Goal: Information Seeking & Learning: Learn about a topic

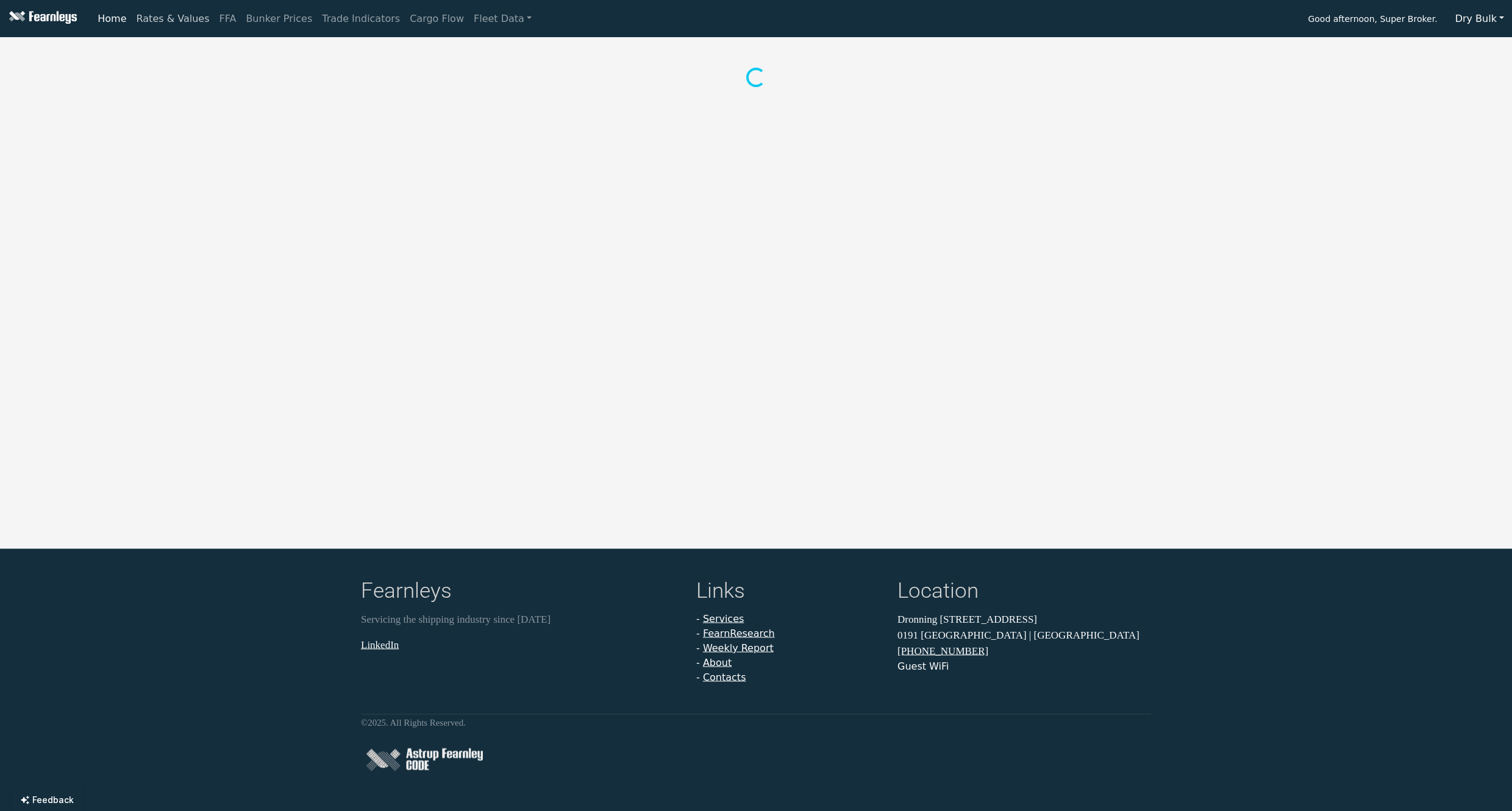
click at [152, 20] on link "Rates & Values" at bounding box center [173, 19] width 83 height 25
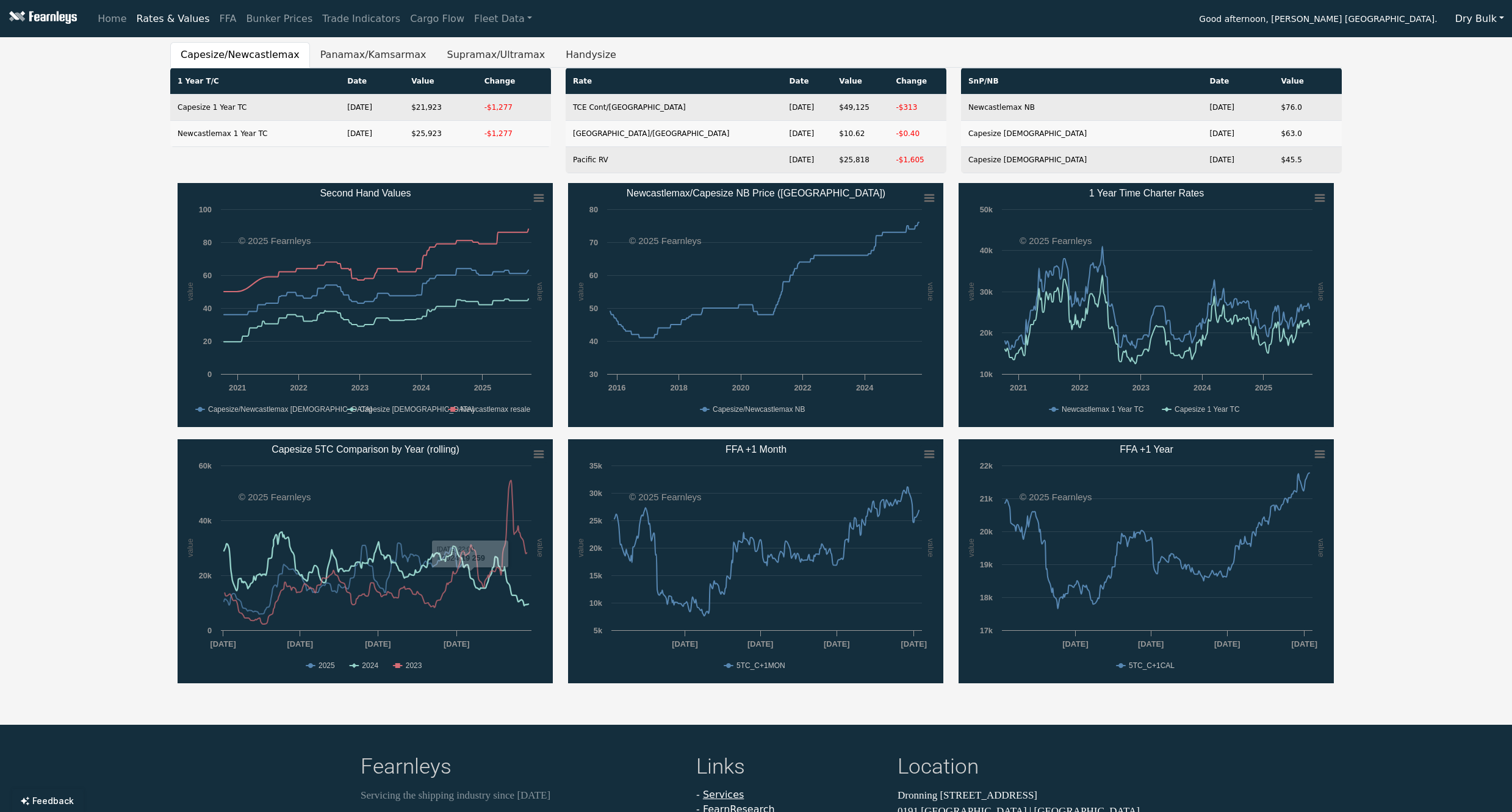
click at [359, 664] on rect "Capesize 5TC Comparison by Year (rolling)" at bounding box center [365, 561] width 375 height 244
click at [377, 666] on text "2024" at bounding box center [370, 666] width 16 height 8
click at [421, 669] on text "2023" at bounding box center [414, 666] width 16 height 8
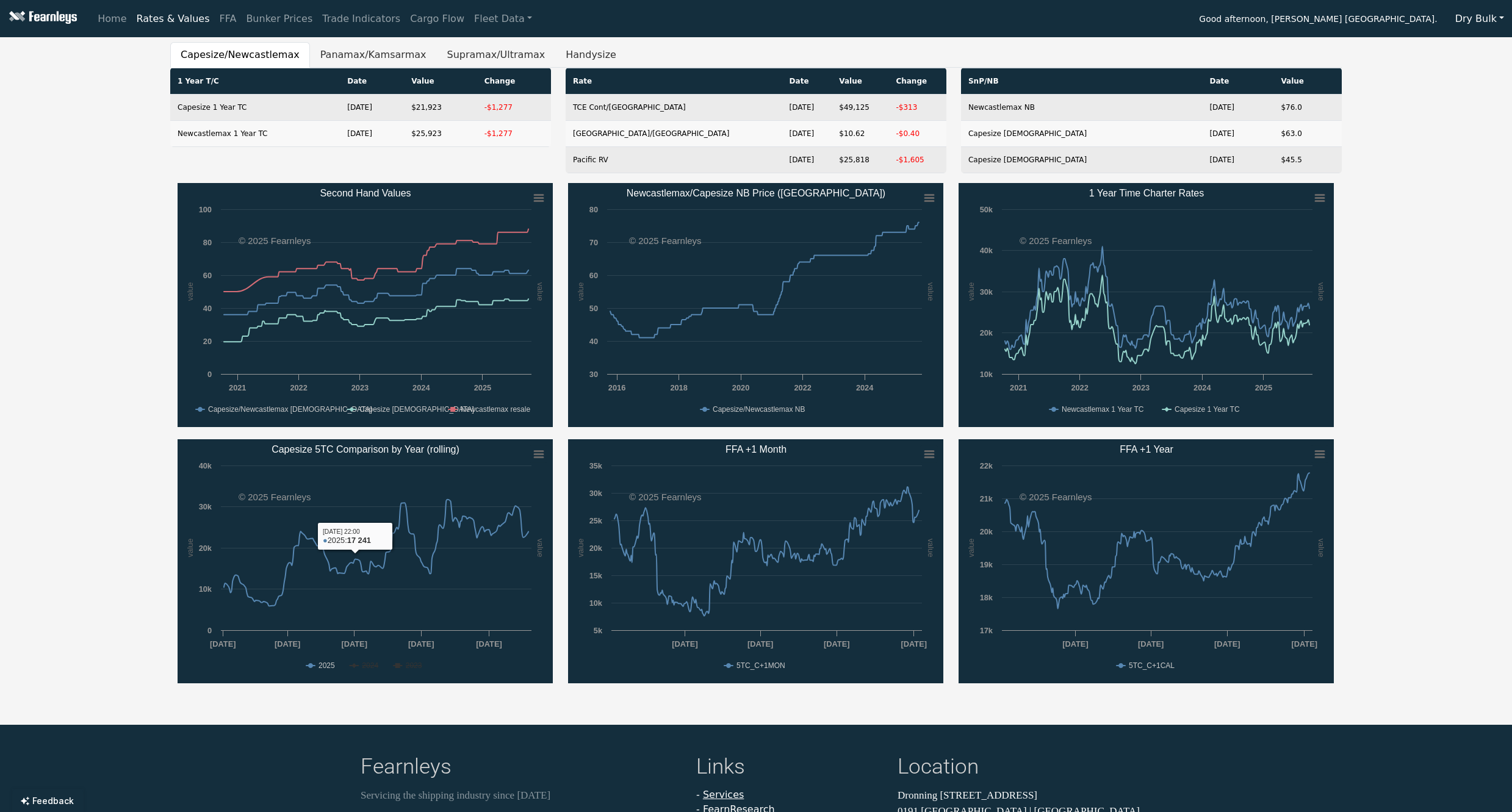
click at [358, 671] on rect "Capesize 5TC Comparison by Year (rolling)" at bounding box center [365, 561] width 375 height 244
click at [366, 662] on text "2024" at bounding box center [370, 666] width 16 height 8
click at [410, 669] on text "2023" at bounding box center [414, 666] width 16 height 8
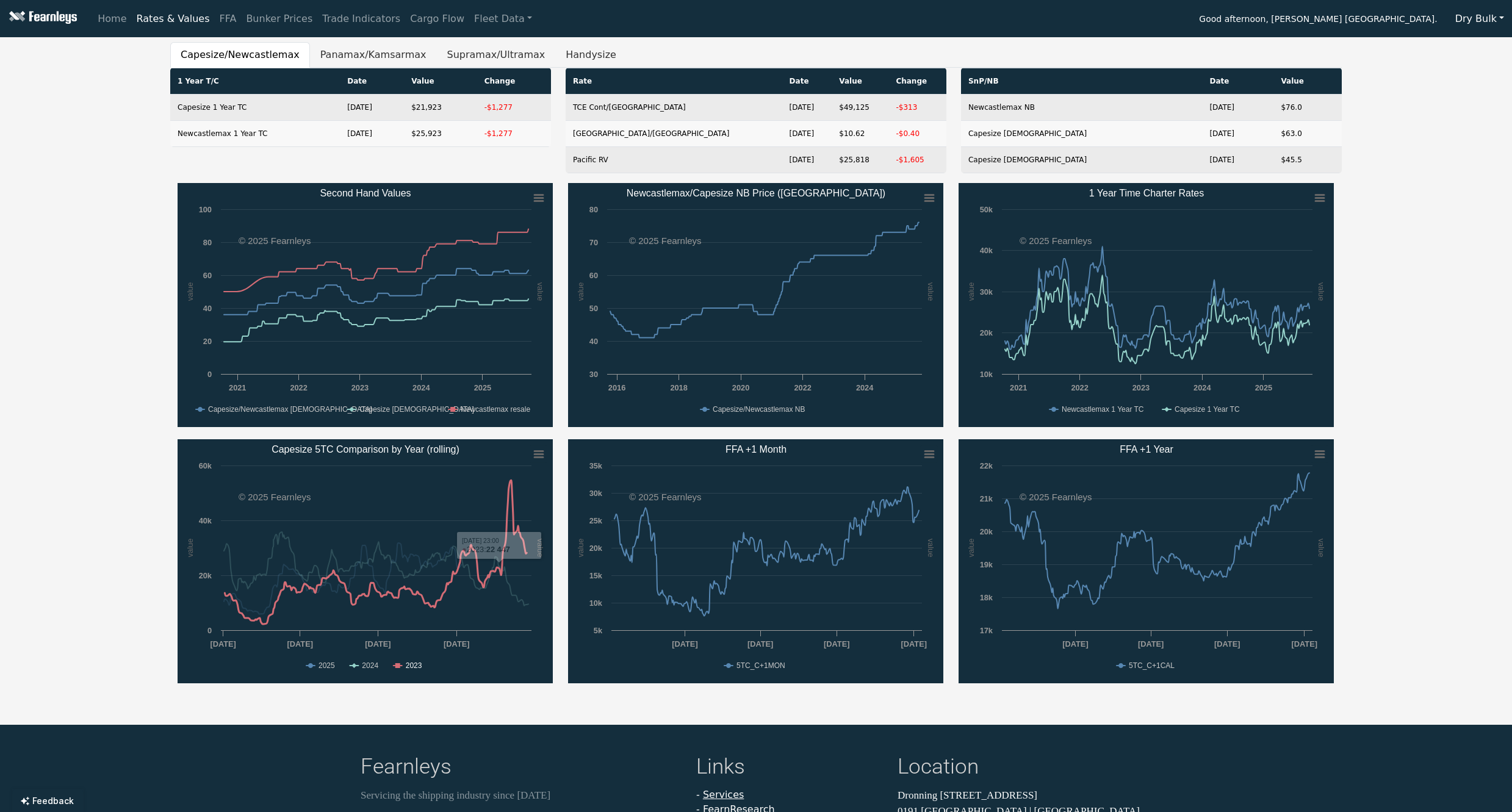
click at [407, 662] on text "2023" at bounding box center [414, 666] width 16 height 8
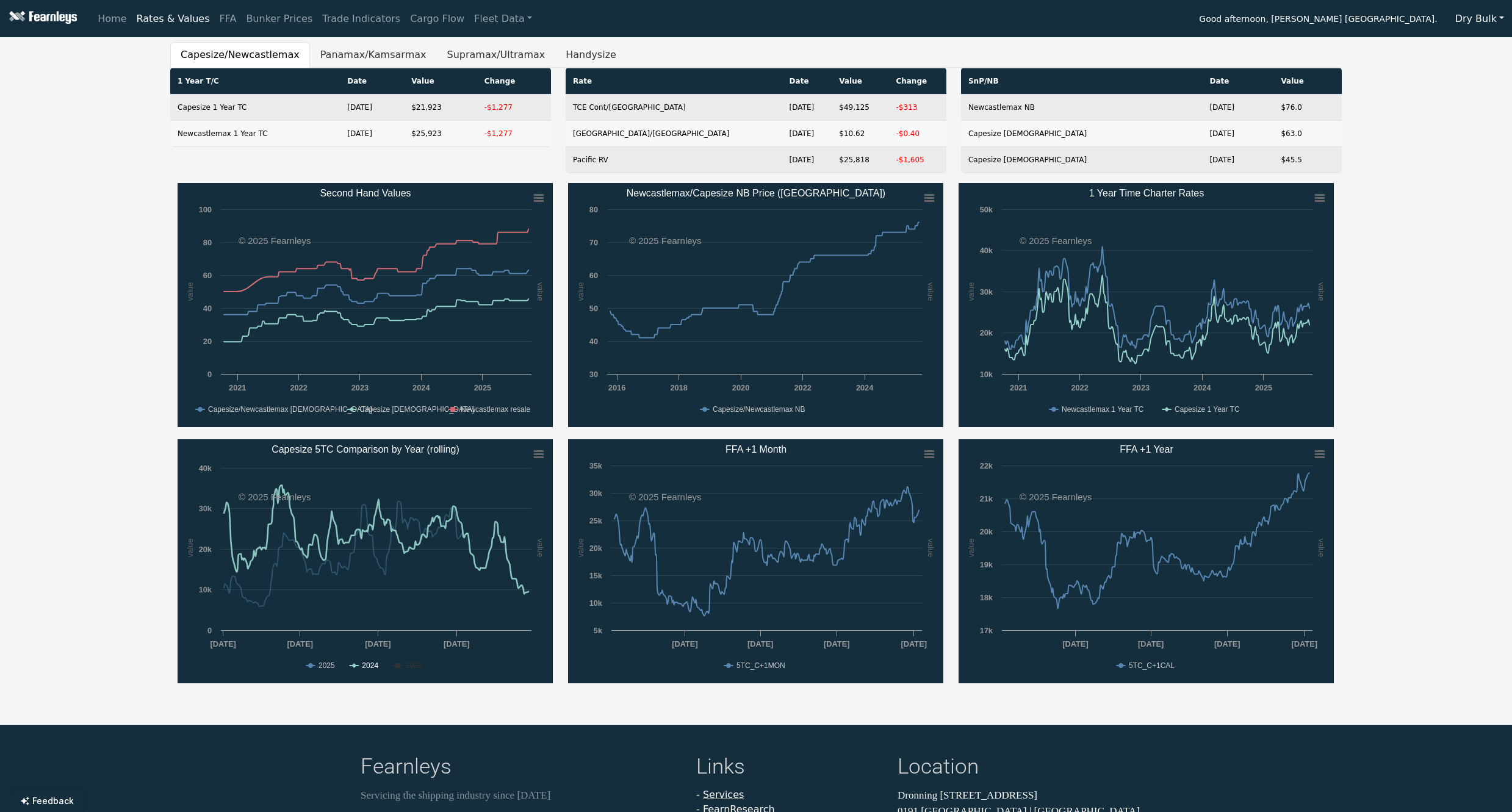
click at [375, 666] on text "2024" at bounding box center [370, 666] width 16 height 8
click at [111, 404] on div "Capesize/Newcastlemax Panamax/Kamsarmax Supramax/Ultramax Handysize 1 Year T/C …" at bounding box center [756, 369] width 1512 height 653
click at [154, 524] on div "Capesize/Newcastlemax Panamax/Kamsarmax Supramax/Ultramax Handysize 1 Year T/C …" at bounding box center [756, 369] width 1512 height 653
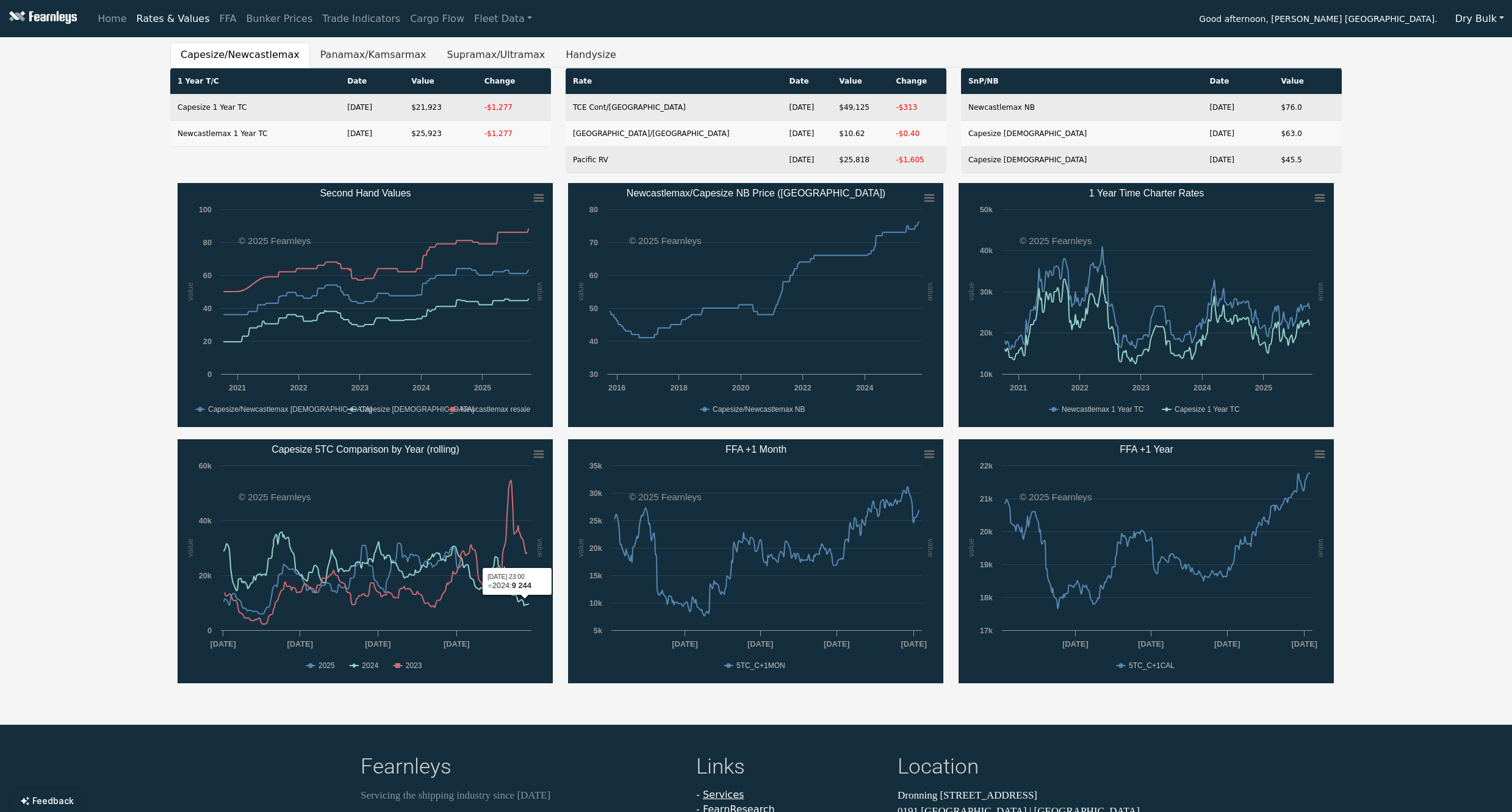
click at [422, 664] on text "2023" at bounding box center [414, 666] width 16 height 8
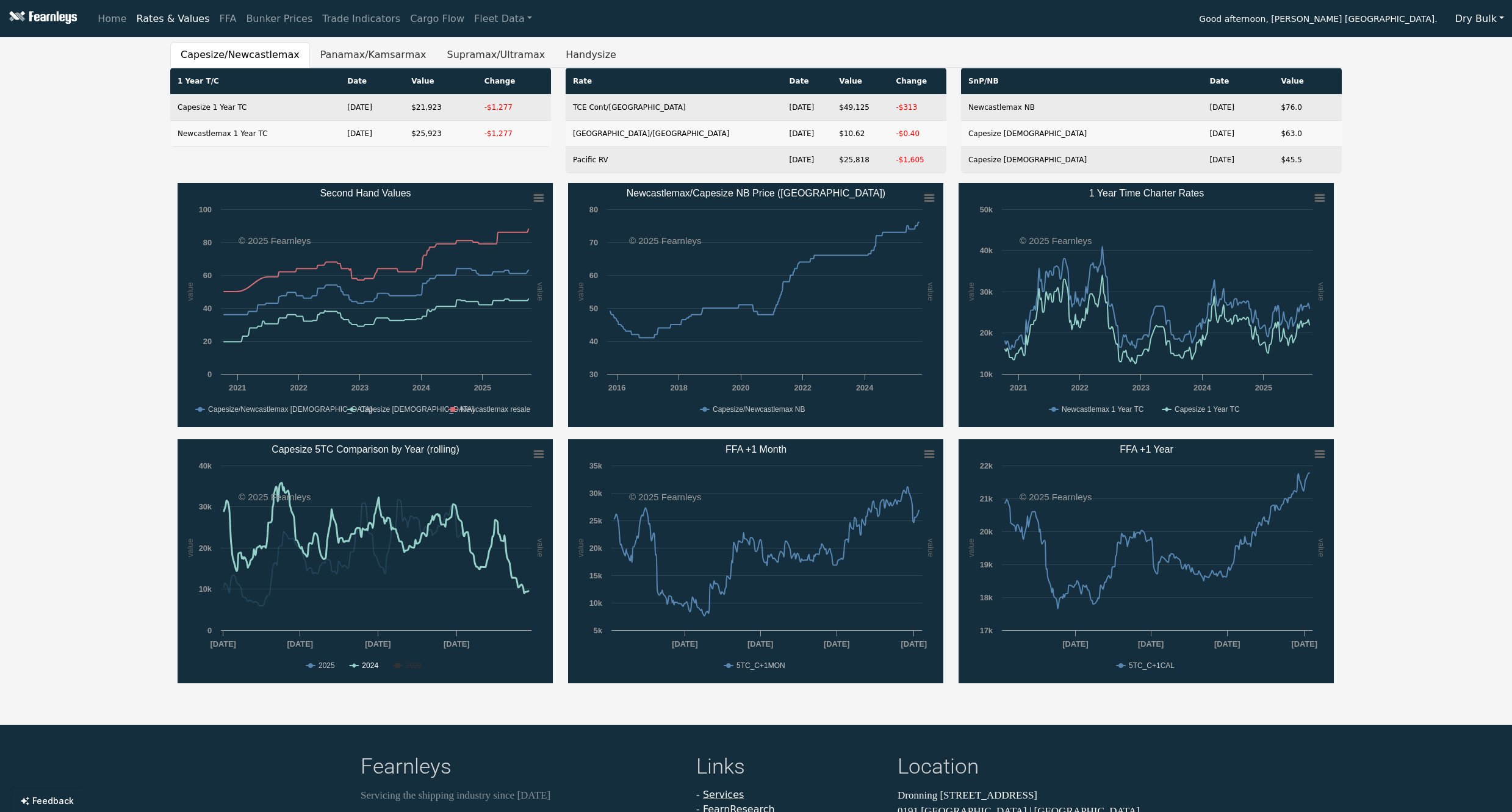
click at [373, 668] on text "2024" at bounding box center [370, 666] width 16 height 8
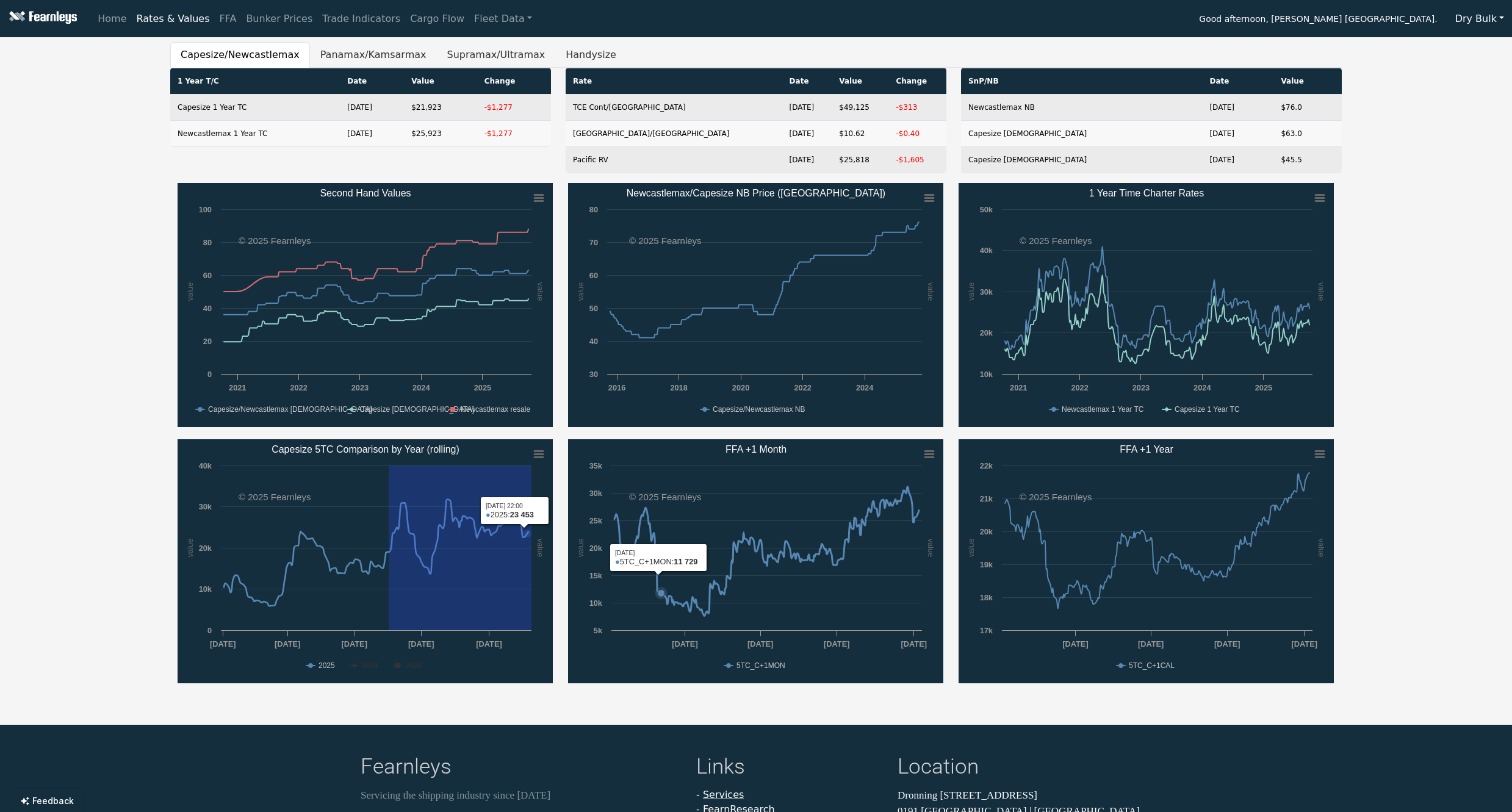
drag, startPoint x: 391, startPoint y: 568, endPoint x: 662, endPoint y: 566, distance: 271.0
click at [662, 566] on div "Created with Highcharts 11.4.8 value value Chart context menu Second Hand Value…" at bounding box center [756, 439] width 1172 height 513
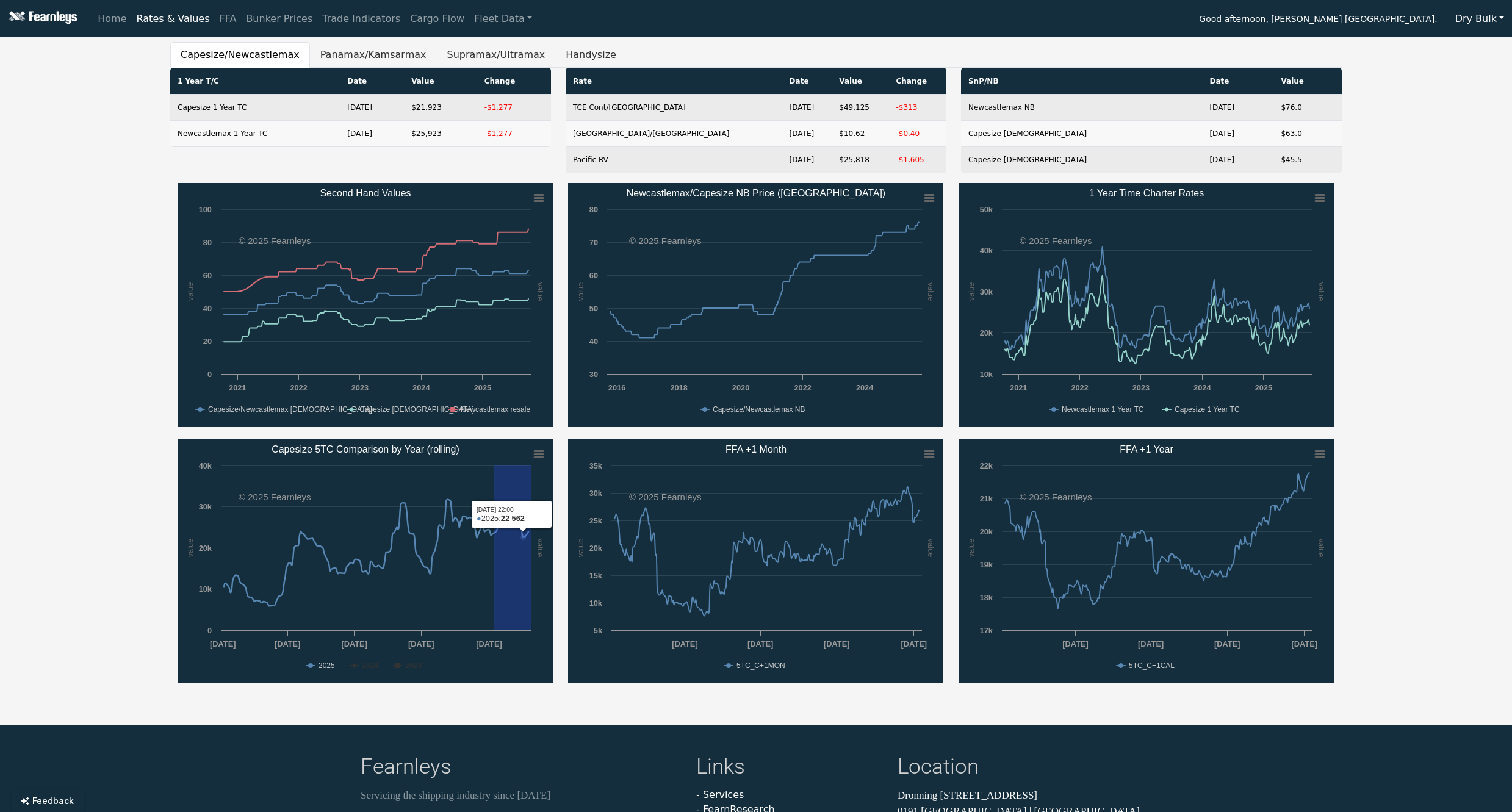
drag, startPoint x: 493, startPoint y: 544, endPoint x: 584, endPoint y: 544, distance: 91.0
click at [584, 544] on div "Created with Highcharts 11.4.8 value value Chart context menu Second Hand Value…" at bounding box center [756, 439] width 1172 height 513
click at [474, 557] on rect "Capesize 5TC Comparison by Year (rolling)" at bounding box center [365, 561] width 375 height 244
click at [64, 501] on div "Capesize/Newcastlemax Panamax/Kamsarmax Supramax/Ultramax Handysize 1 Year T/C …" at bounding box center [756, 369] width 1512 height 653
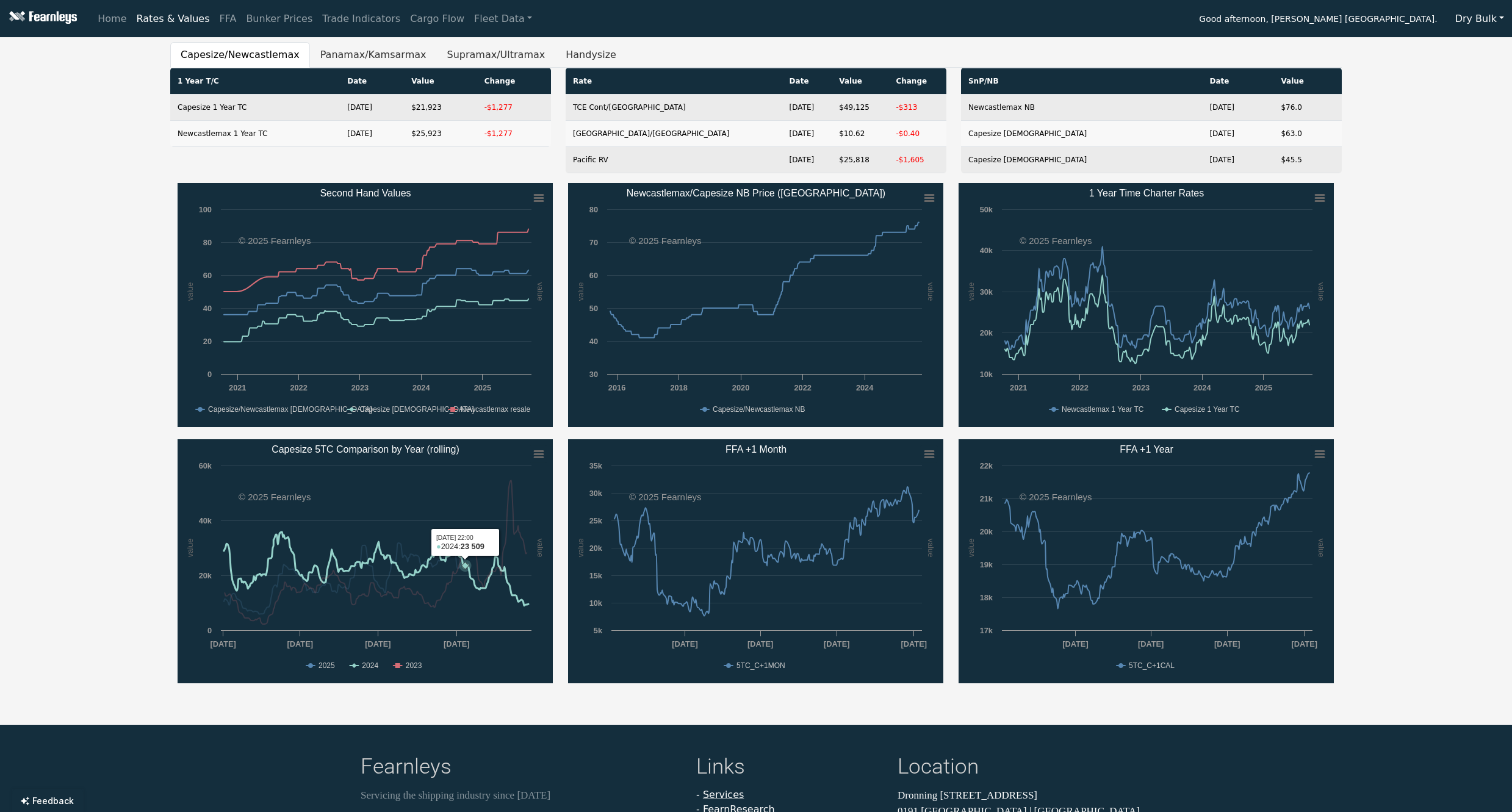
click at [465, 572] on icon "Capesize 5TC Comparison by Year (rolling)" at bounding box center [376, 569] width 305 height 74
drag, startPoint x: 457, startPoint y: 575, endPoint x: 476, endPoint y: 575, distance: 19.0
click at [476, 575] on g "Capesize 5TC Comparison by Year (rolling)" at bounding box center [376, 553] width 305 height 144
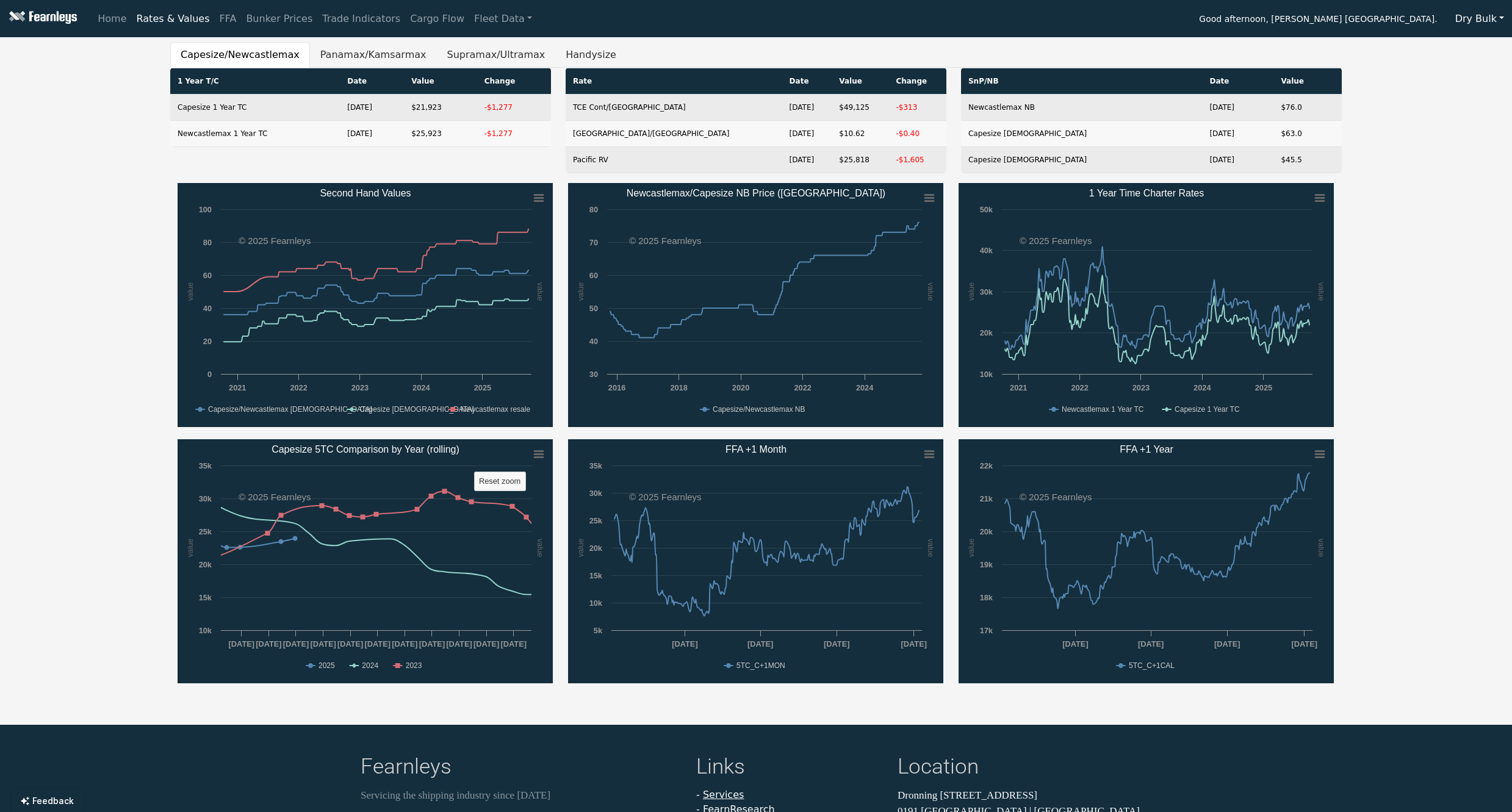
click at [103, 512] on div "Capesize/Newcastlemax Panamax/Kamsarmax Supramax/Ultramax Handysize 1 Year T/C …" at bounding box center [756, 369] width 1512 height 653
click at [92, 250] on div "Capesize/Newcastlemax Panamax/Kamsarmax Supramax/Ultramax Handysize 1 Year T/C …" at bounding box center [756, 369] width 1512 height 653
click at [1375, 494] on div "Capesize/Newcastlemax Panamax/Kamsarmax Supramax/Ultramax Handysize 1 Year T/C …" at bounding box center [756, 369] width 1512 height 653
click at [507, 480] on text "Reset zoom" at bounding box center [500, 480] width 41 height 9
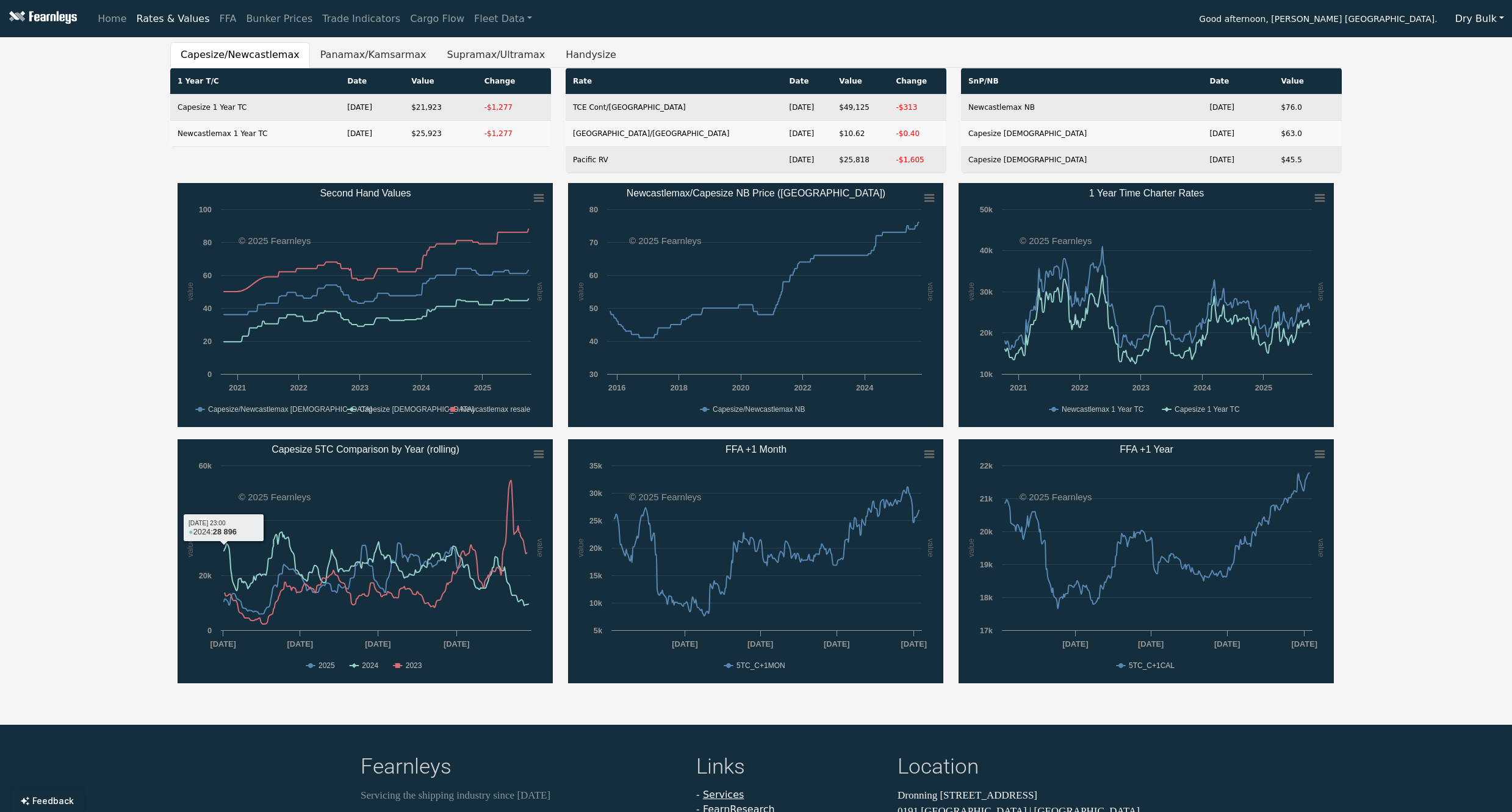
click at [178, 500] on rect "Capesize 5TC Comparison by Year (rolling)" at bounding box center [365, 561] width 375 height 244
click at [145, 483] on div "Capesize/Newcastlemax Panamax/Kamsarmax Supramax/Ultramax Handysize 1 Year T/C …" at bounding box center [756, 369] width 1512 height 653
click at [375, 58] on button "Panamax/Kamsarmax" at bounding box center [373, 54] width 127 height 25
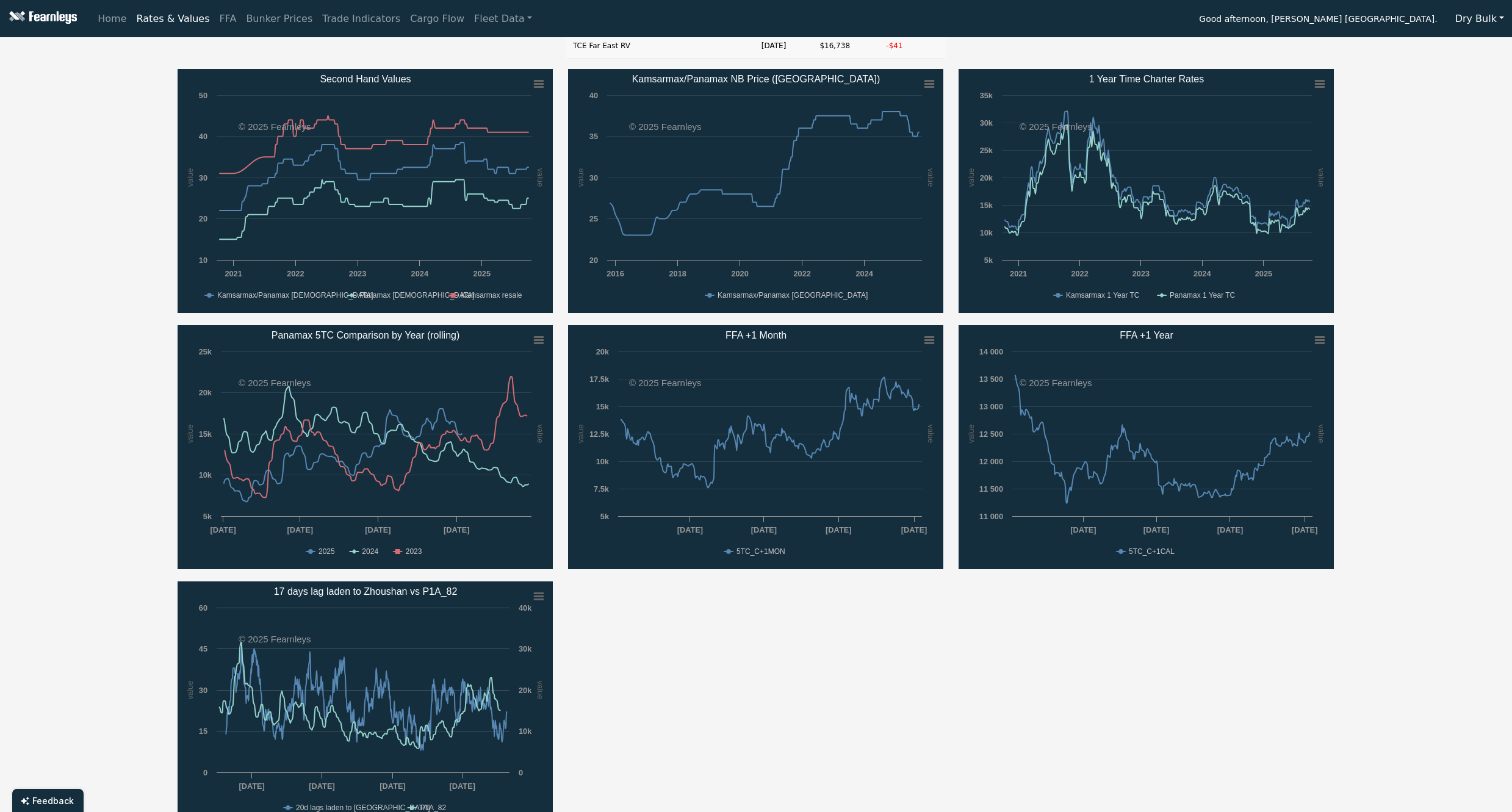
scroll to position [329, 0]
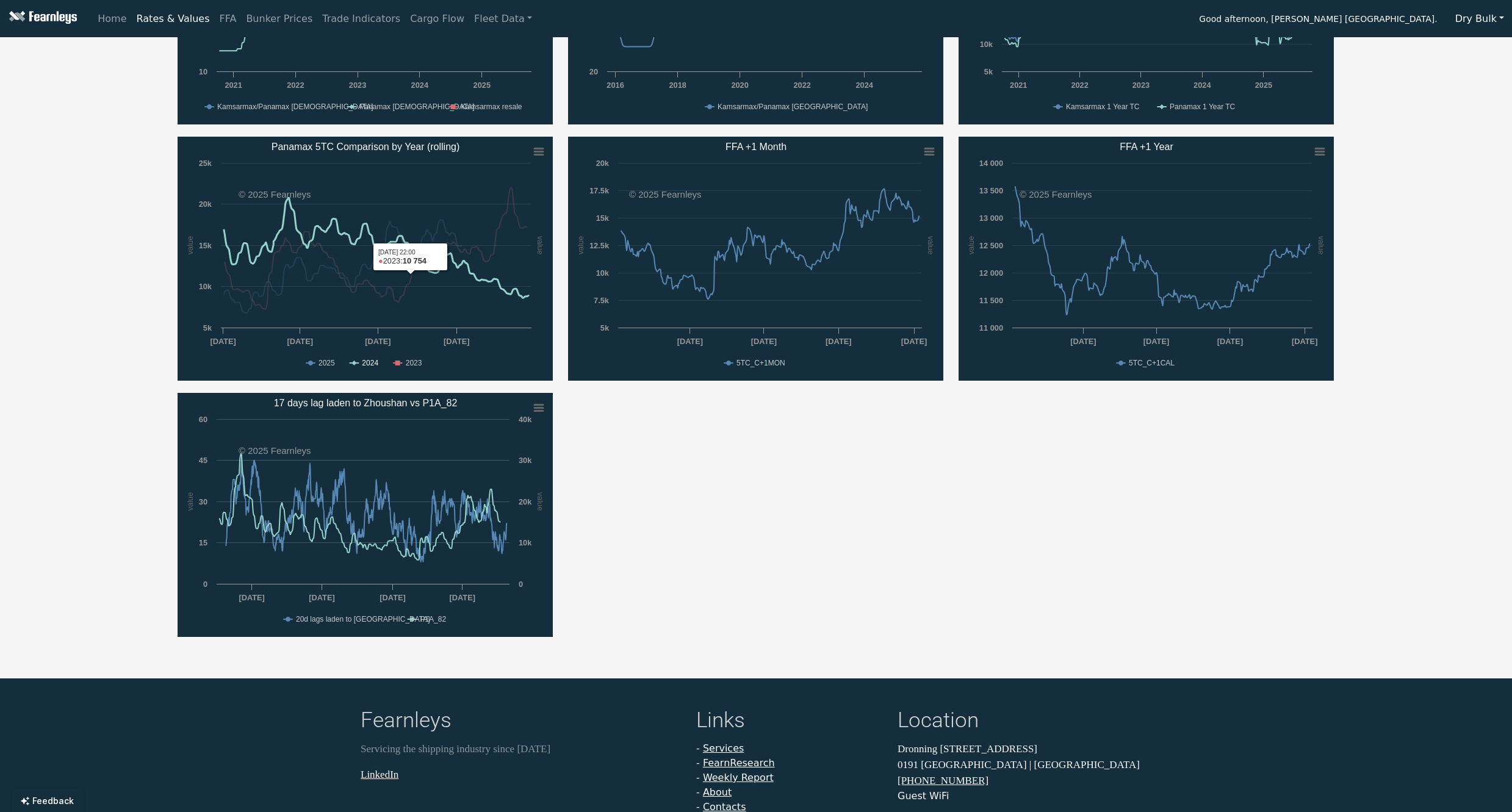
click at [369, 364] on text "2024" at bounding box center [370, 363] width 16 height 8
click at [421, 364] on text "2023" at bounding box center [414, 363] width 16 height 8
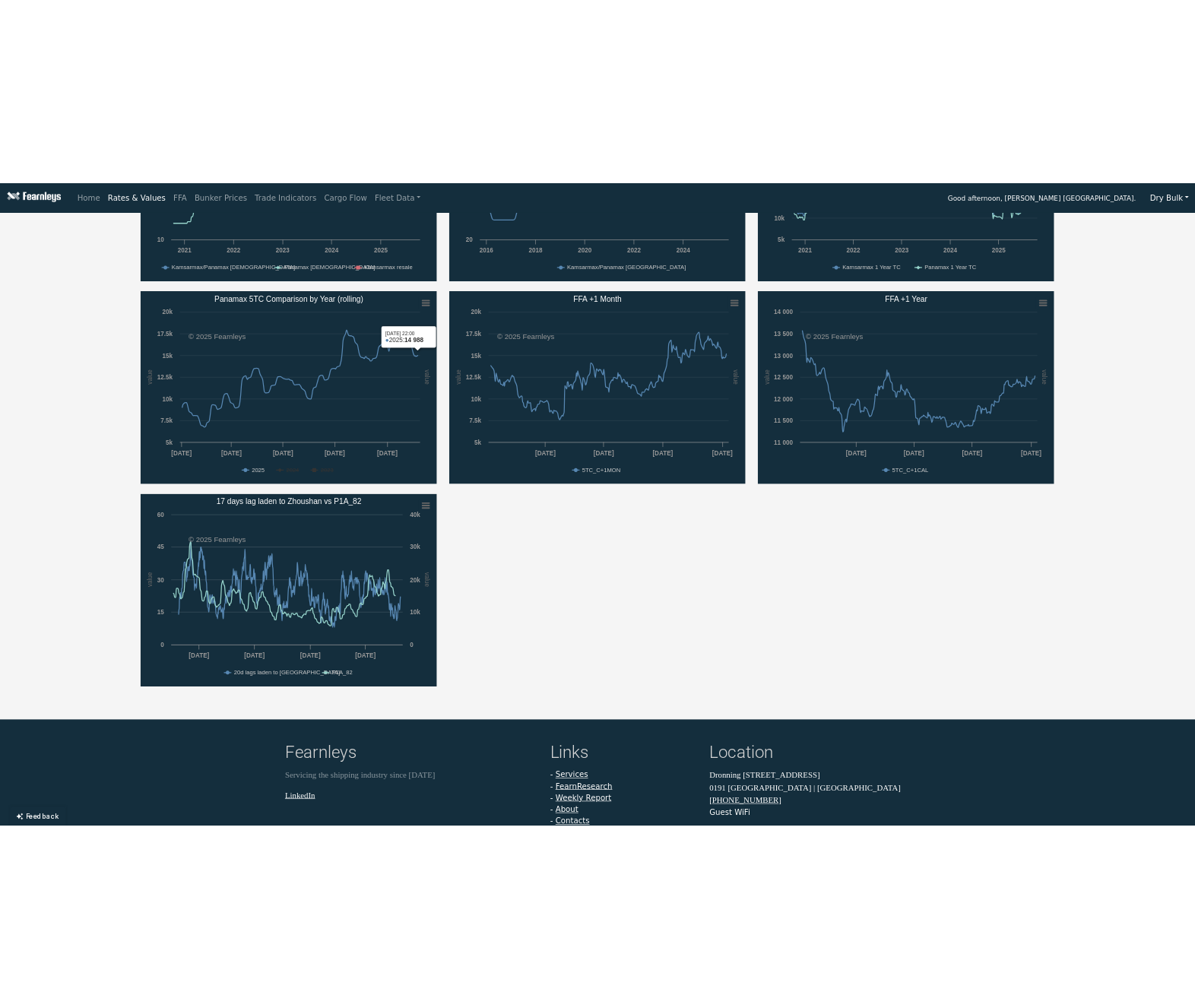
scroll to position [0, 0]
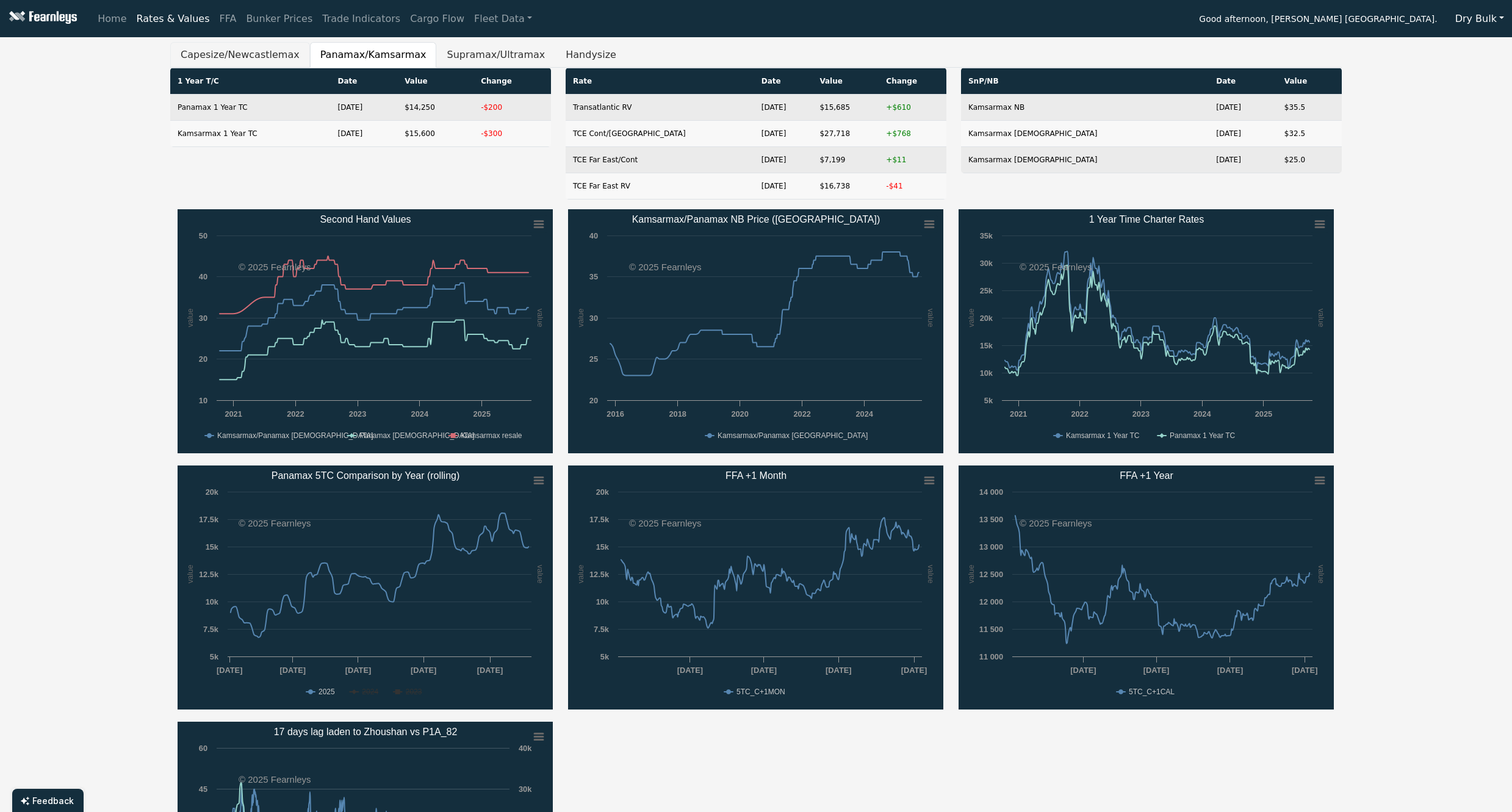
click at [221, 53] on button "Capesize/Newcastlemax" at bounding box center [240, 54] width 140 height 25
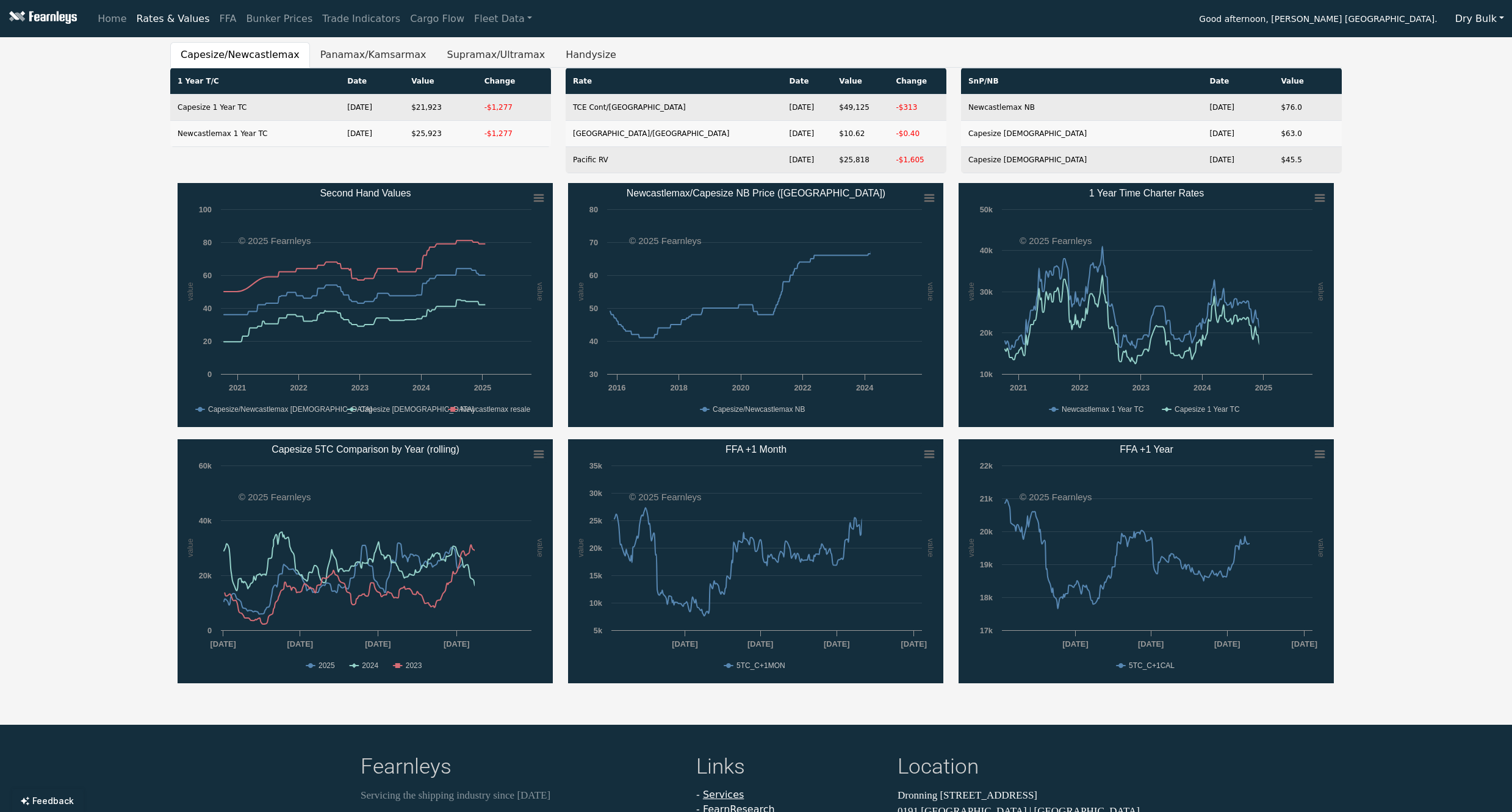
click at [100, 239] on div "Capesize/Newcastlemax Panamax/Kamsarmax Supramax/Ultramax Handysize 1 Year T/C …" at bounding box center [756, 369] width 1512 height 653
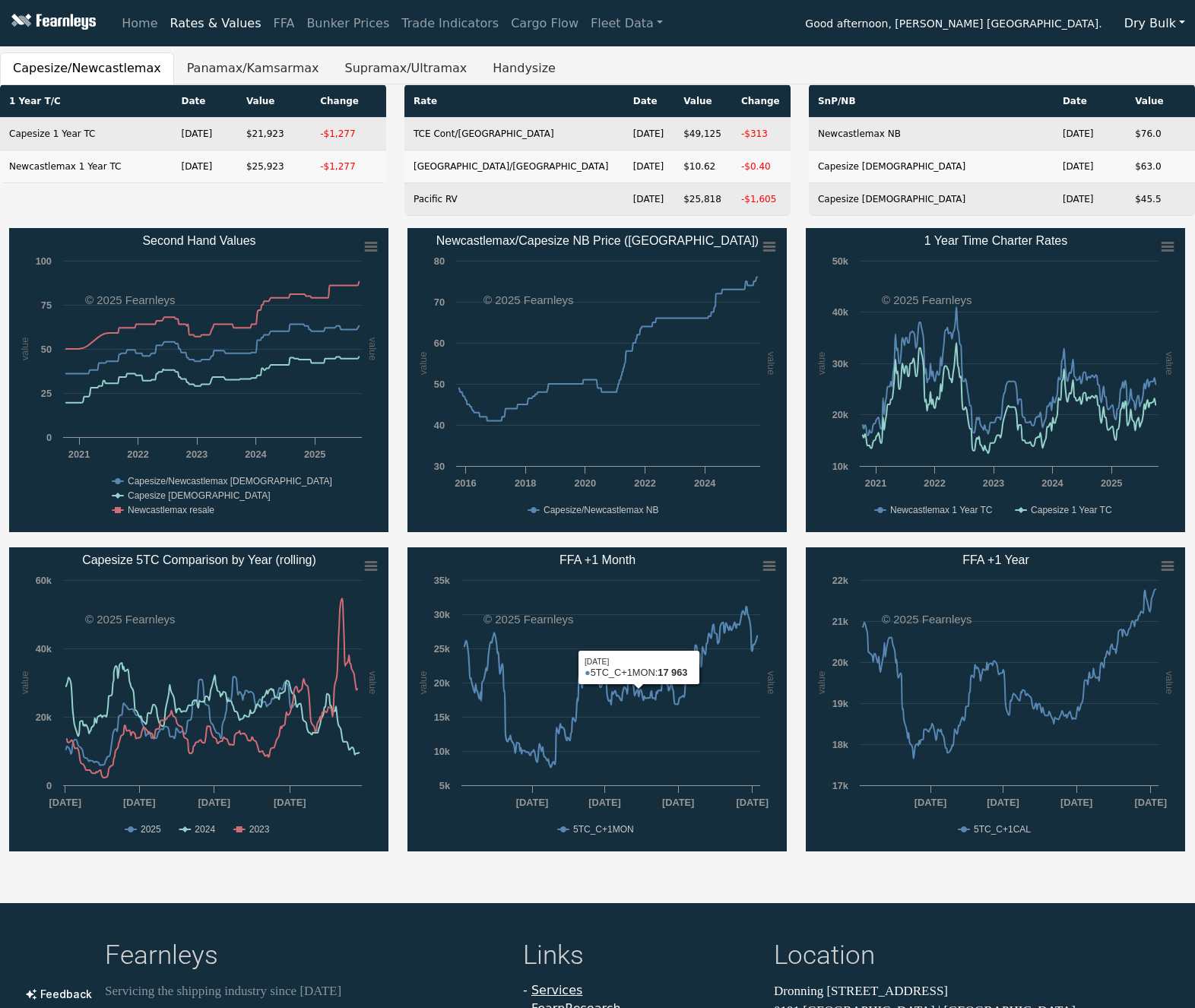
click at [564, 865] on div "Created with Highcharts 11.4.8 value value Chart context menu Second Hand Value…" at bounding box center [598, 547] width 1195 height 639
click at [668, 893] on div "Home Rates & Values FFA Bunker Prices Trade Indicators Cargo Flow Fleet Data Go…" at bounding box center [598, 504] width 1195 height 1008
click at [216, 835] on rect "Capesize 5TC Comparison by Year (rolling)" at bounding box center [199, 699] width 380 height 304
click at [208, 831] on text "2024" at bounding box center [205, 829] width 21 height 10
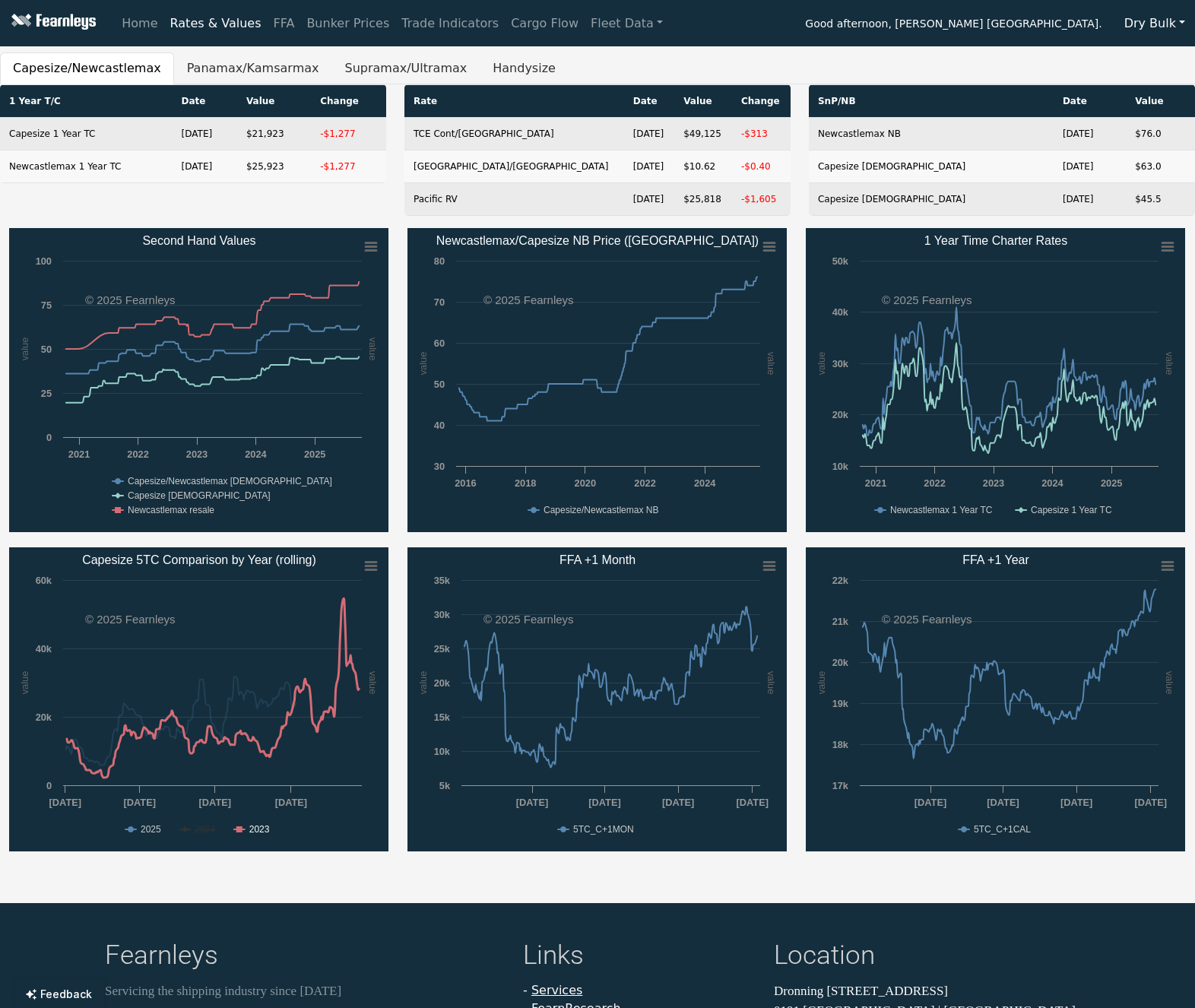
click at [263, 830] on text "2023" at bounding box center [260, 829] width 21 height 10
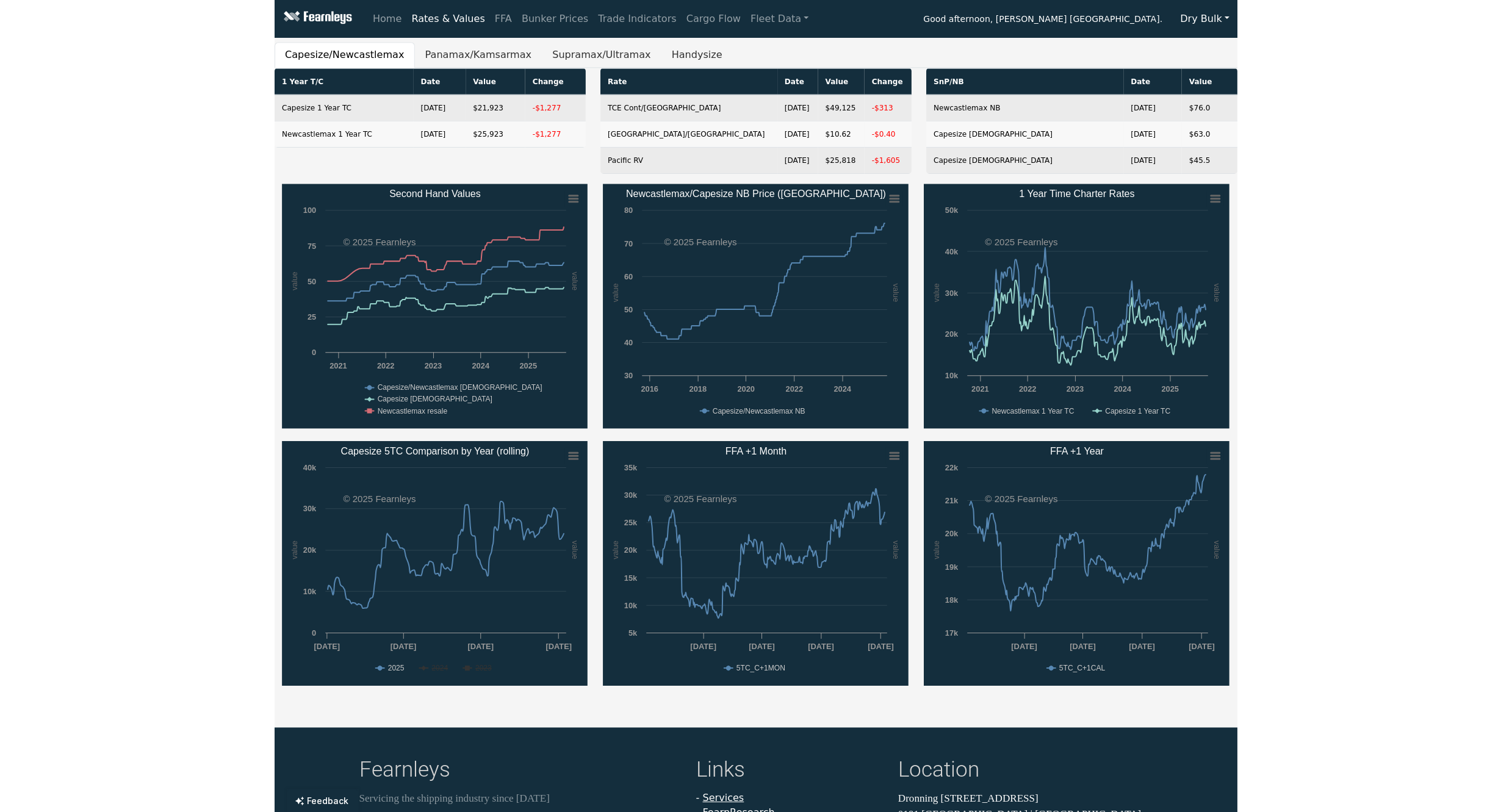
scroll to position [125, 0]
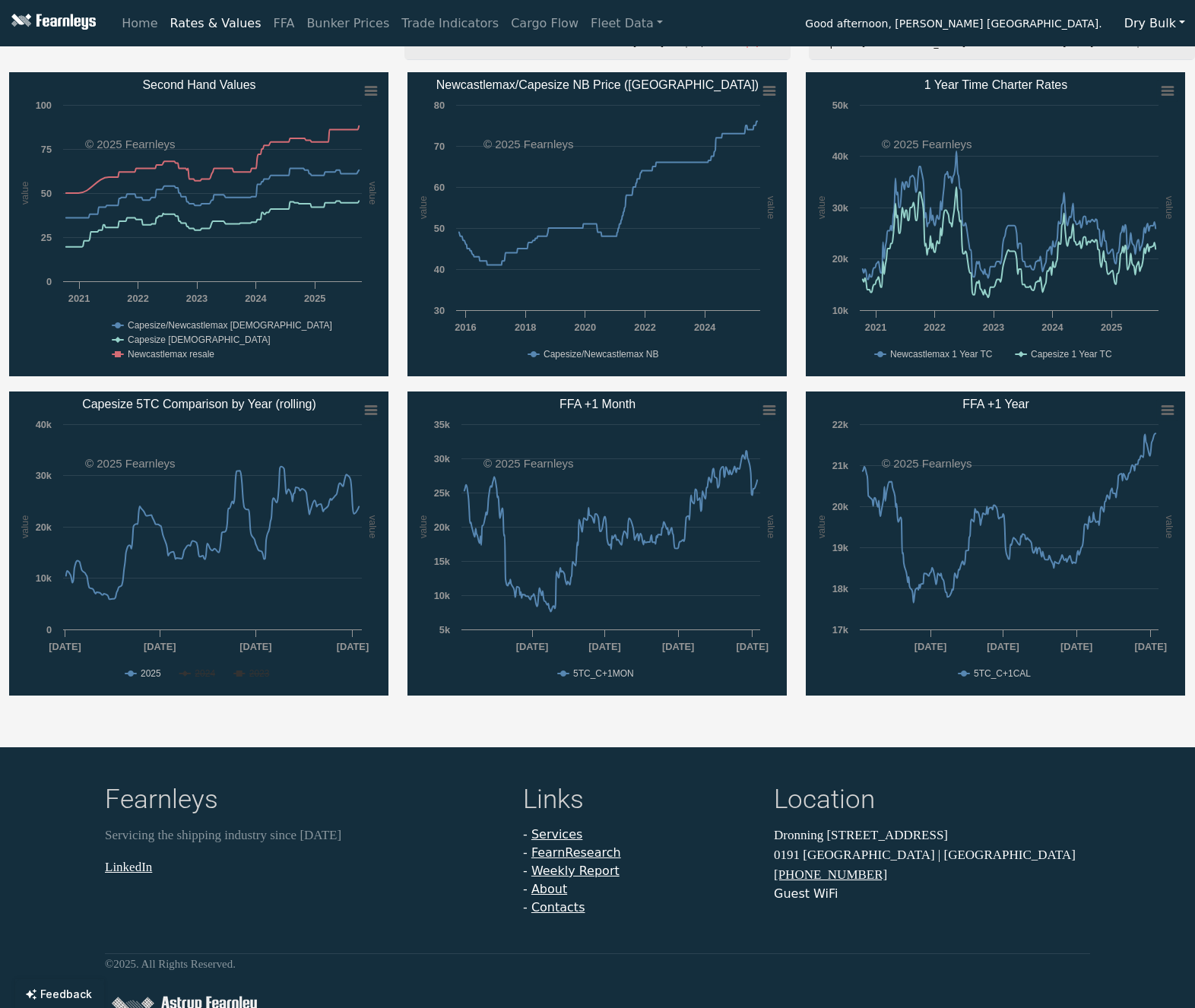
click at [481, 719] on div "Home Rates & Values FFA Bunker Prices Trade Indicators Cargo Flow Fleet Data Go…" at bounding box center [598, 348] width 1195 height 1008
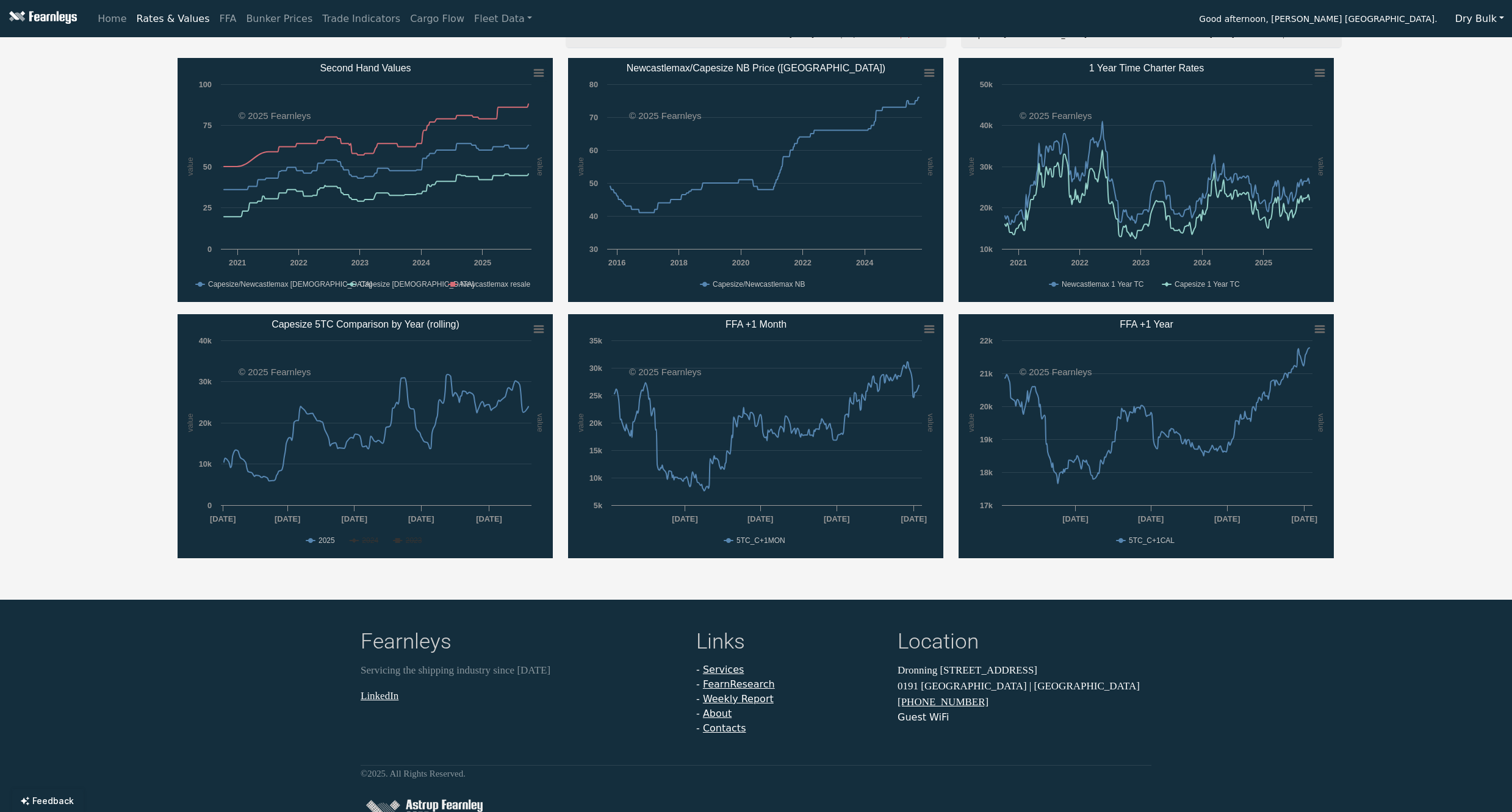
click at [119, 477] on div "Capesize/Newcastlemax Panamax/Kamsarmax Supramax/Ultramax Handysize 1 Year T/C …" at bounding box center [756, 244] width 1512 height 653
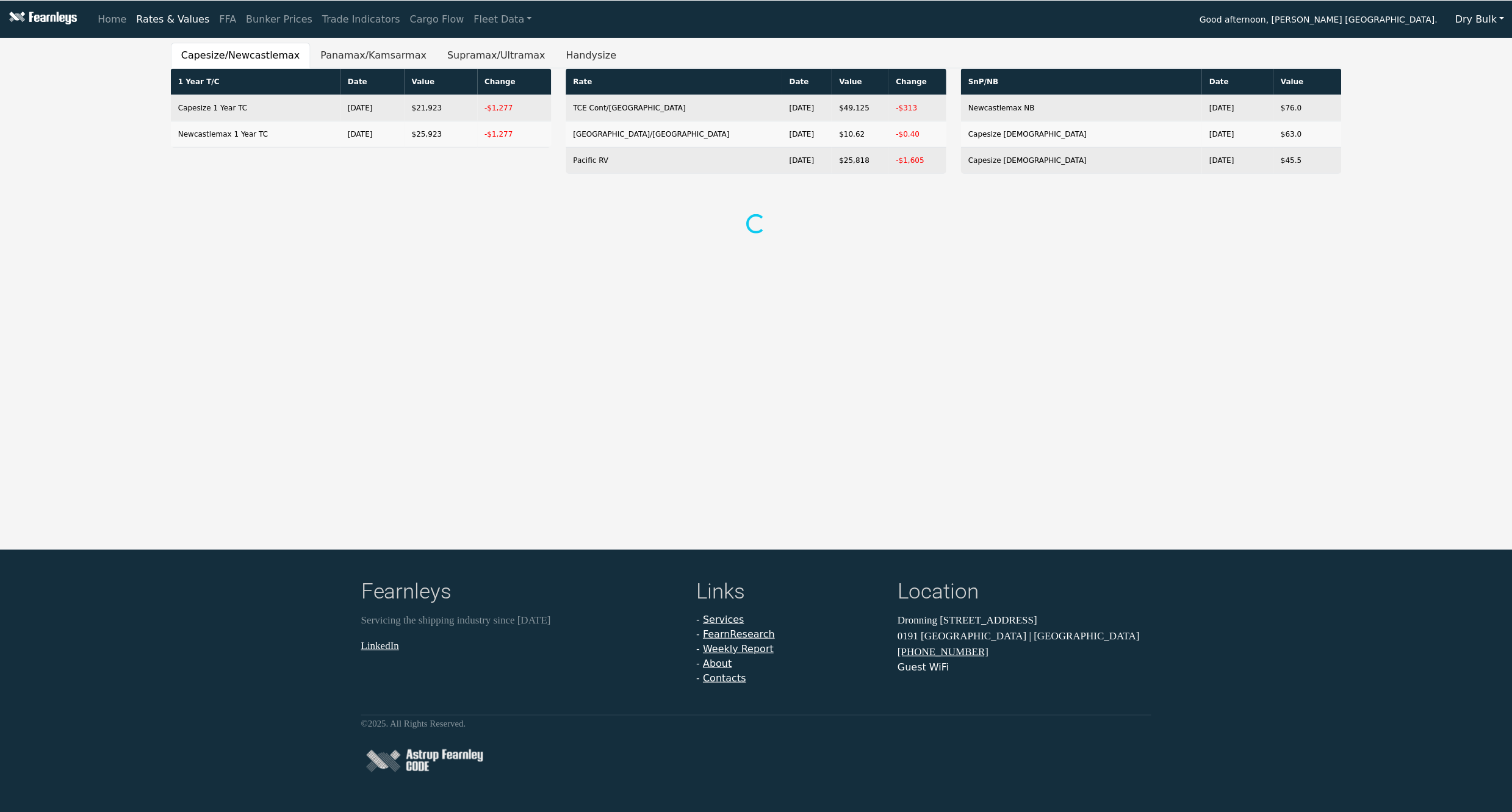
scroll to position [125, 0]
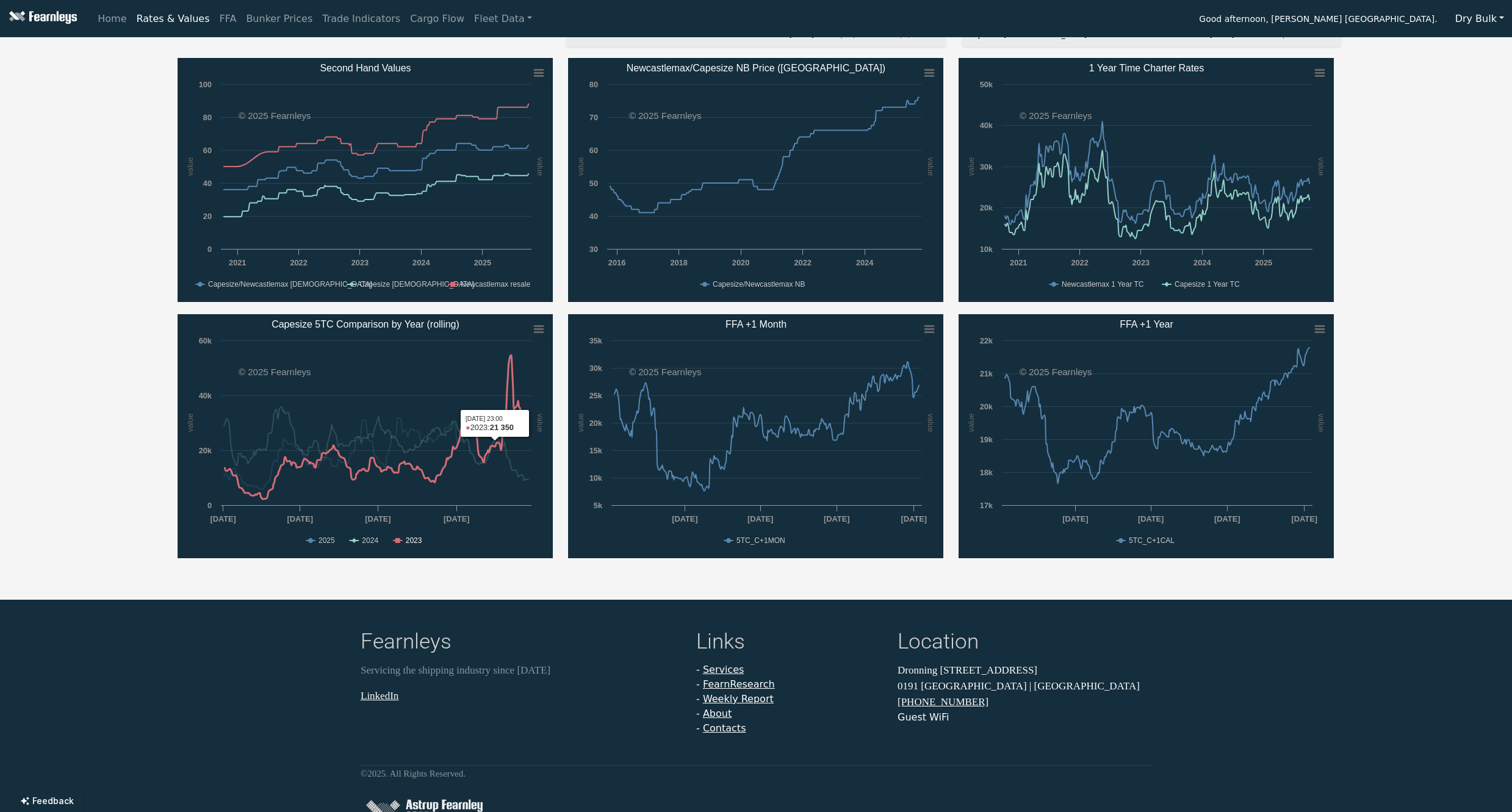
click at [410, 535] on rect "Capesize 5TC Comparison by Year (rolling)" at bounding box center [365, 437] width 375 height 244
click at [406, 543] on text "2023" at bounding box center [414, 540] width 16 height 8
click at [370, 544] on text "2024" at bounding box center [370, 540] width 16 height 8
click at [91, 270] on div "Capesize/Newcastlemax Panamax/Kamsarmax Supramax/Ultramax Handysize 1 Year T/C …" at bounding box center [756, 244] width 1512 height 653
click at [239, 616] on div "Fearnleys Servicing the shipping industry since 1869 LinkedIn Links - Services …" at bounding box center [756, 731] width 1512 height 263
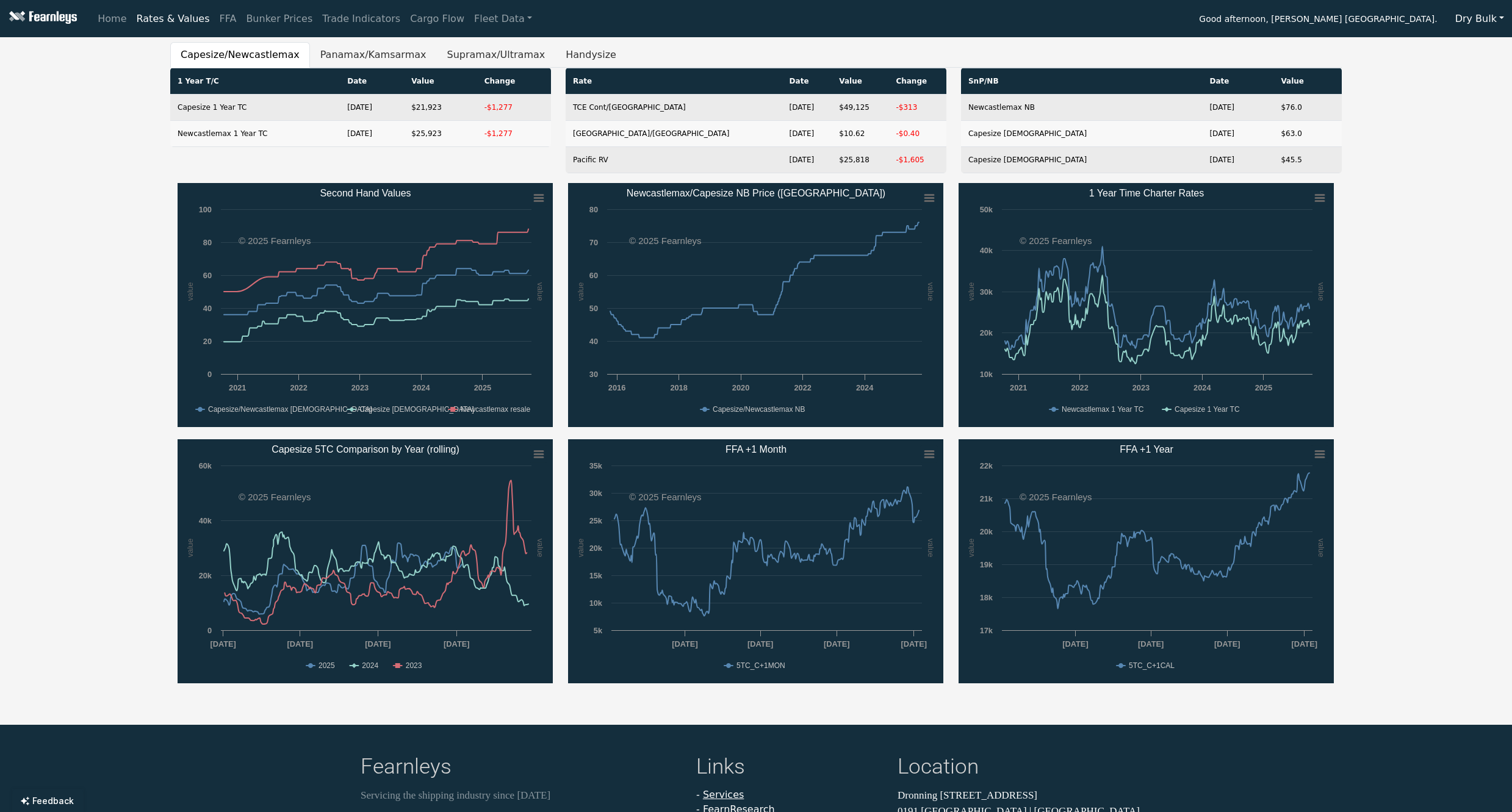
click at [124, 244] on div "Capesize/Newcastlemax Panamax/Kamsarmax Supramax/Ultramax Handysize 1 Year T/C …" at bounding box center [756, 369] width 1512 height 653
drag, startPoint x: 316, startPoint y: 338, endPoint x: 456, endPoint y: 354, distance: 140.9
click at [455, 354] on rect "Second Hand Values" at bounding box center [365, 305] width 375 height 244
click at [497, 222] on text "Reset zoom" at bounding box center [500, 224] width 41 height 9
click at [370, 52] on button "Panamax/Kamsarmax" at bounding box center [373, 54] width 127 height 25
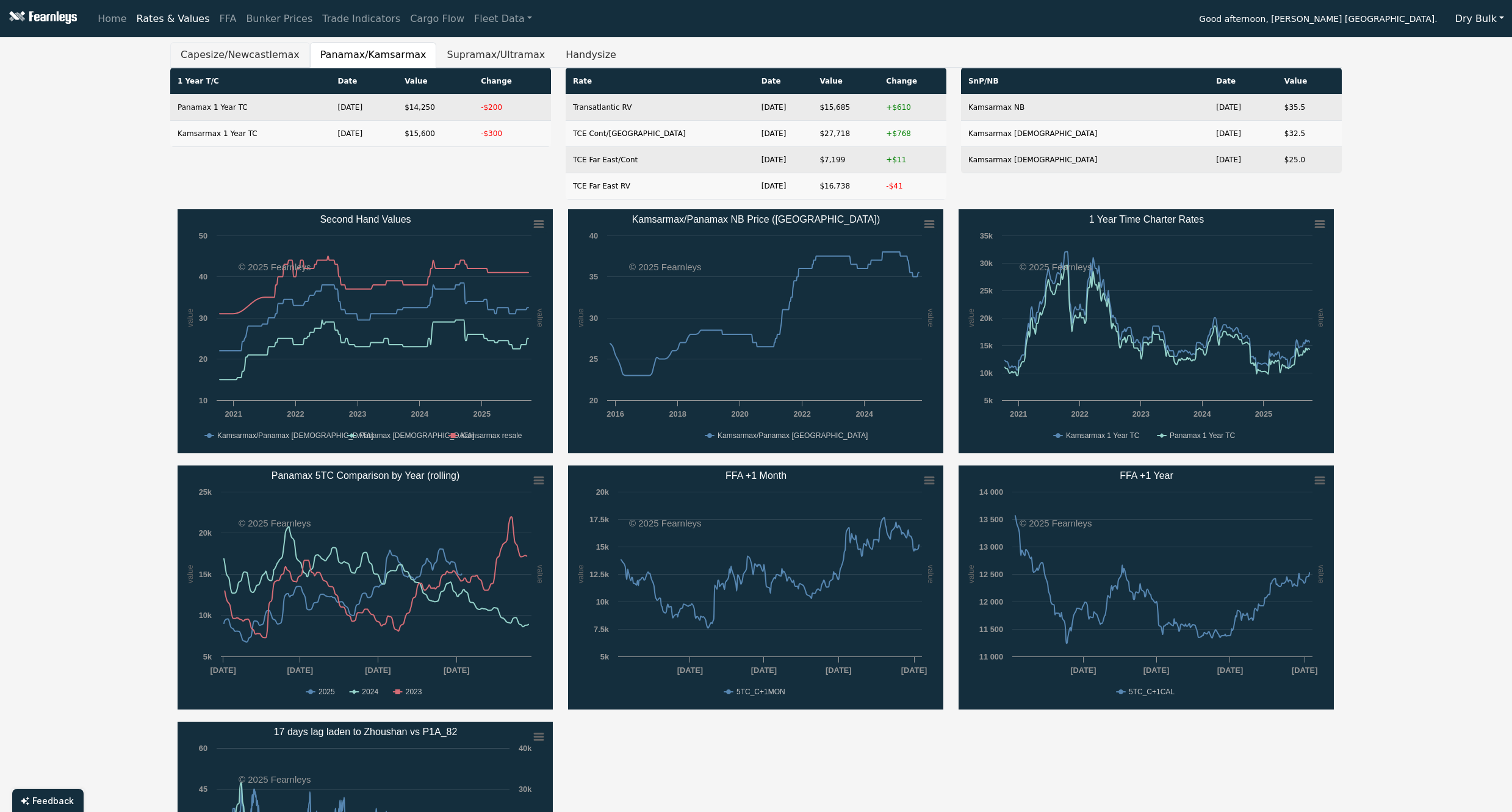
click at [251, 49] on button "Capesize/Newcastlemax" at bounding box center [240, 54] width 140 height 25
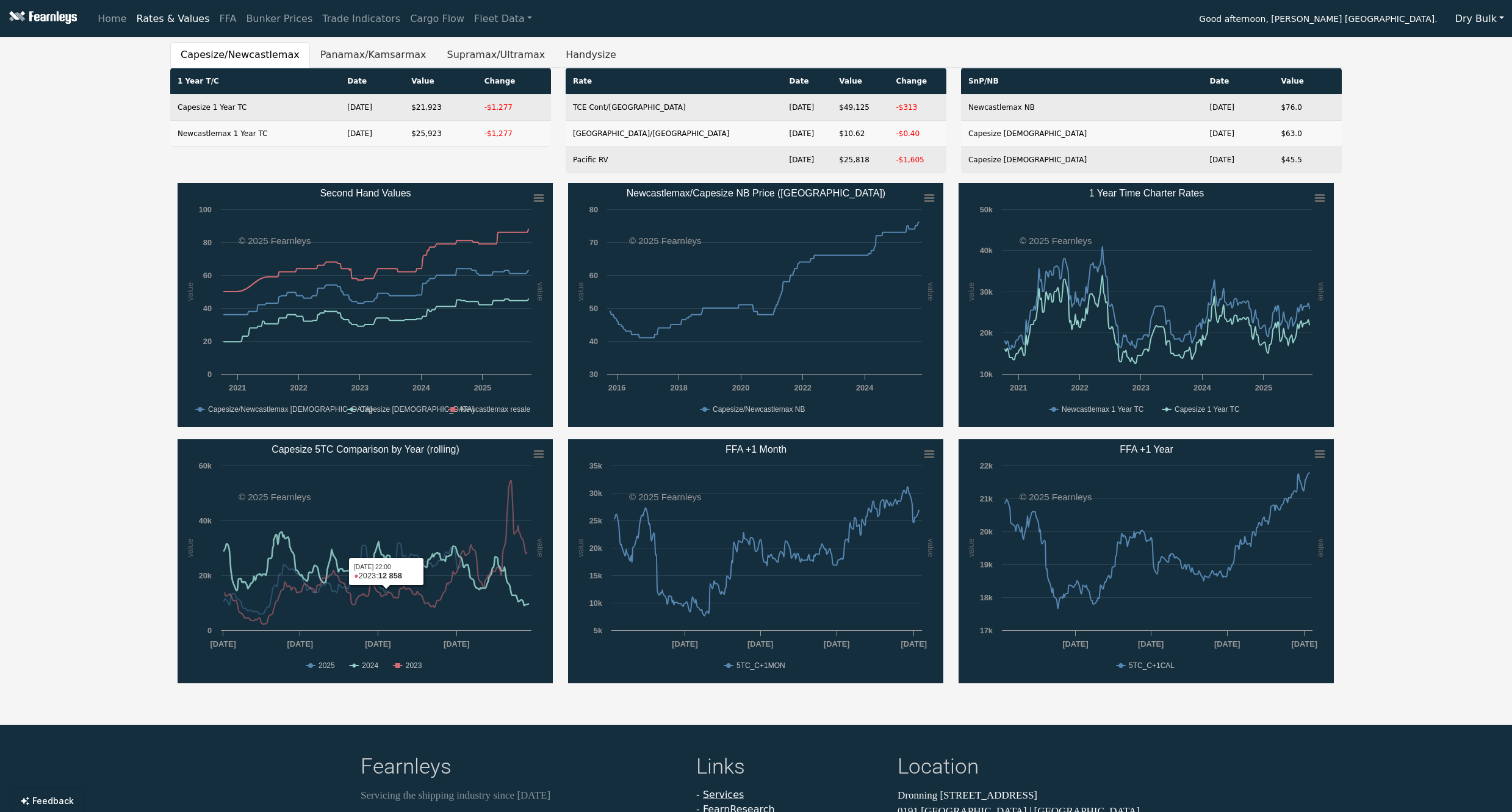
click at [360, 671] on rect "Capesize 5TC Comparison by Year (rolling)" at bounding box center [365, 561] width 375 height 244
click at [375, 669] on text "2024" at bounding box center [370, 666] width 16 height 8
click at [410, 671] on rect "Capesize 5TC Comparison by Year (rolling)" at bounding box center [365, 561] width 375 height 244
click at [410, 668] on text "2023" at bounding box center [414, 666] width 16 height 8
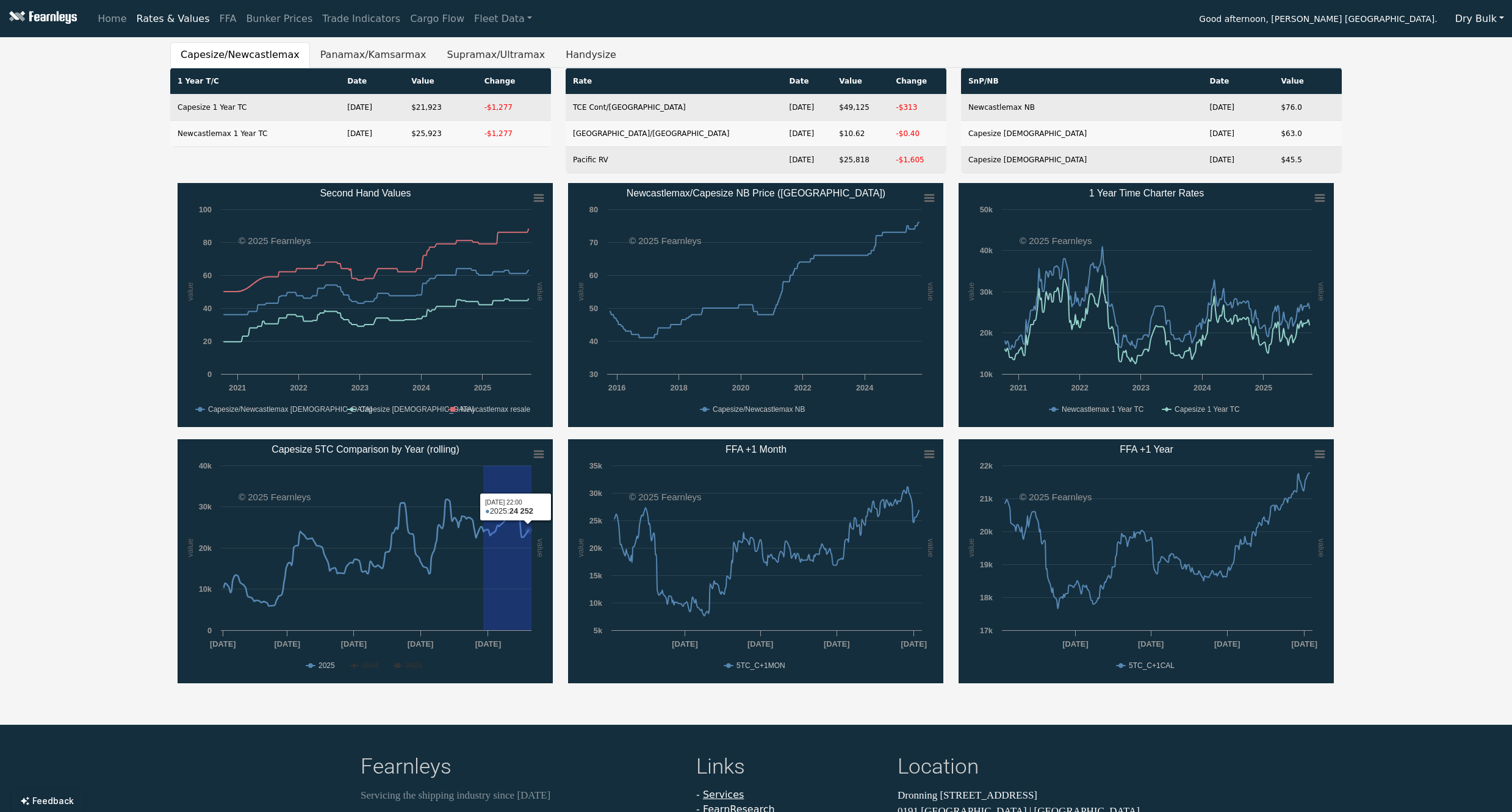
drag, startPoint x: 483, startPoint y: 538, endPoint x: 550, endPoint y: 538, distance: 67.0
click at [550, 538] on icon "Created with Highcharts 11.4.8 value value Chart context menu Capesize 5TC Comp…" at bounding box center [365, 561] width 375 height 244
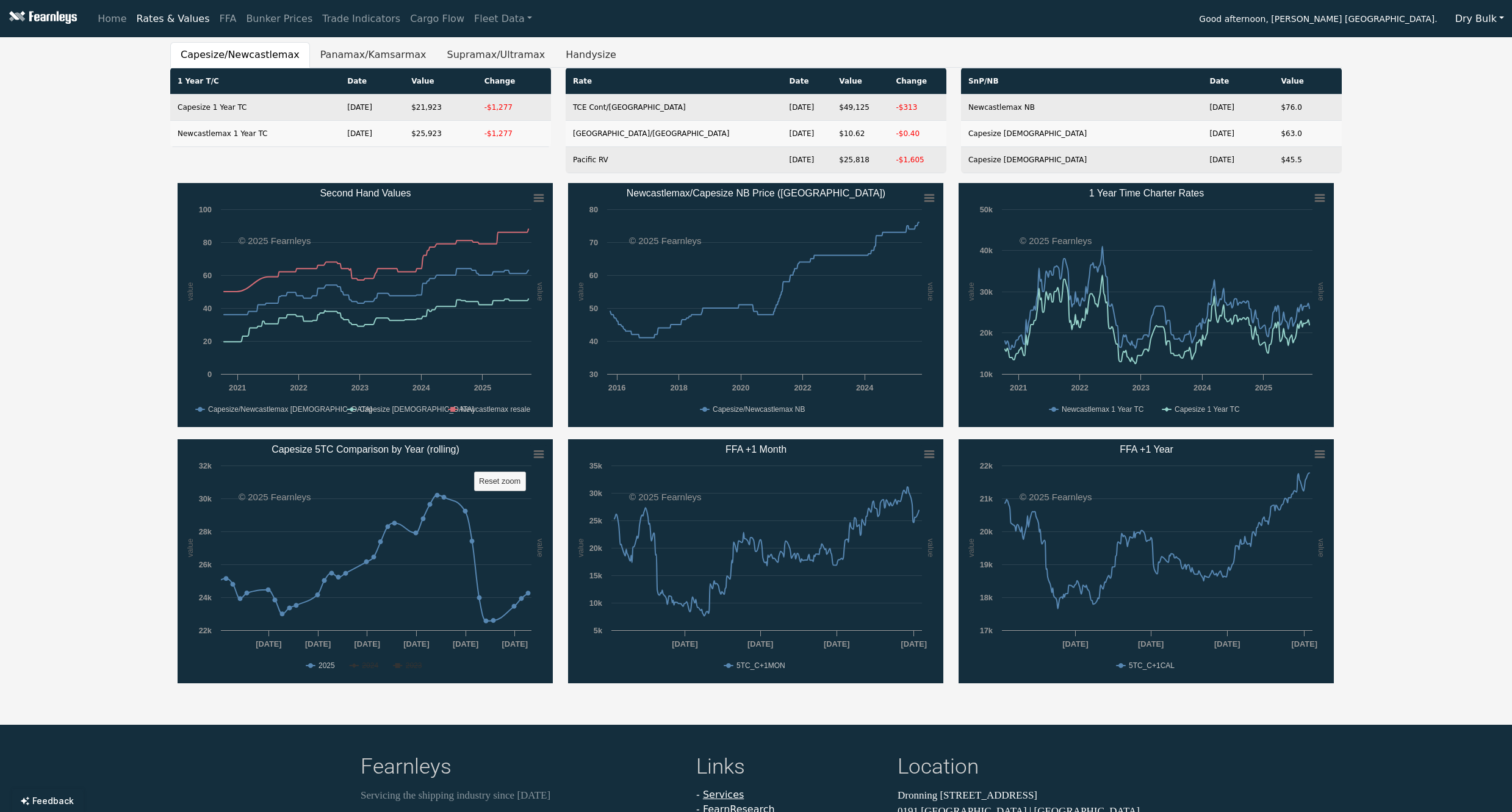
click at [95, 259] on div "Capesize/Newcastlemax Panamax/Kamsarmax Supramax/Ultramax Handysize 1 Year T/C …" at bounding box center [756, 369] width 1512 height 653
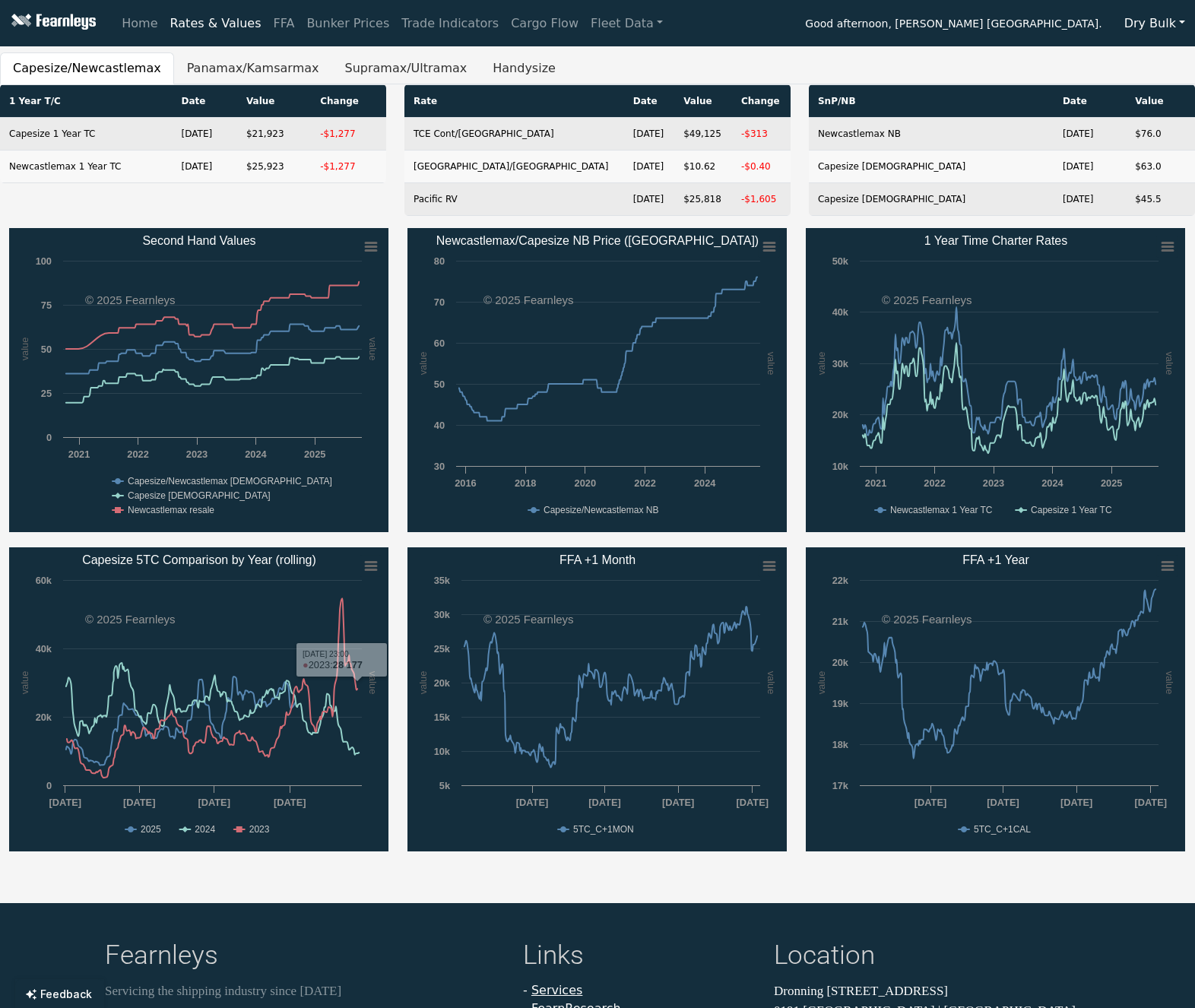
click at [414, 880] on div "Home Rates & Values FFA Bunker Prices Trade Indicators Cargo Flow Fleet Data Go…" at bounding box center [598, 504] width 1195 height 1008
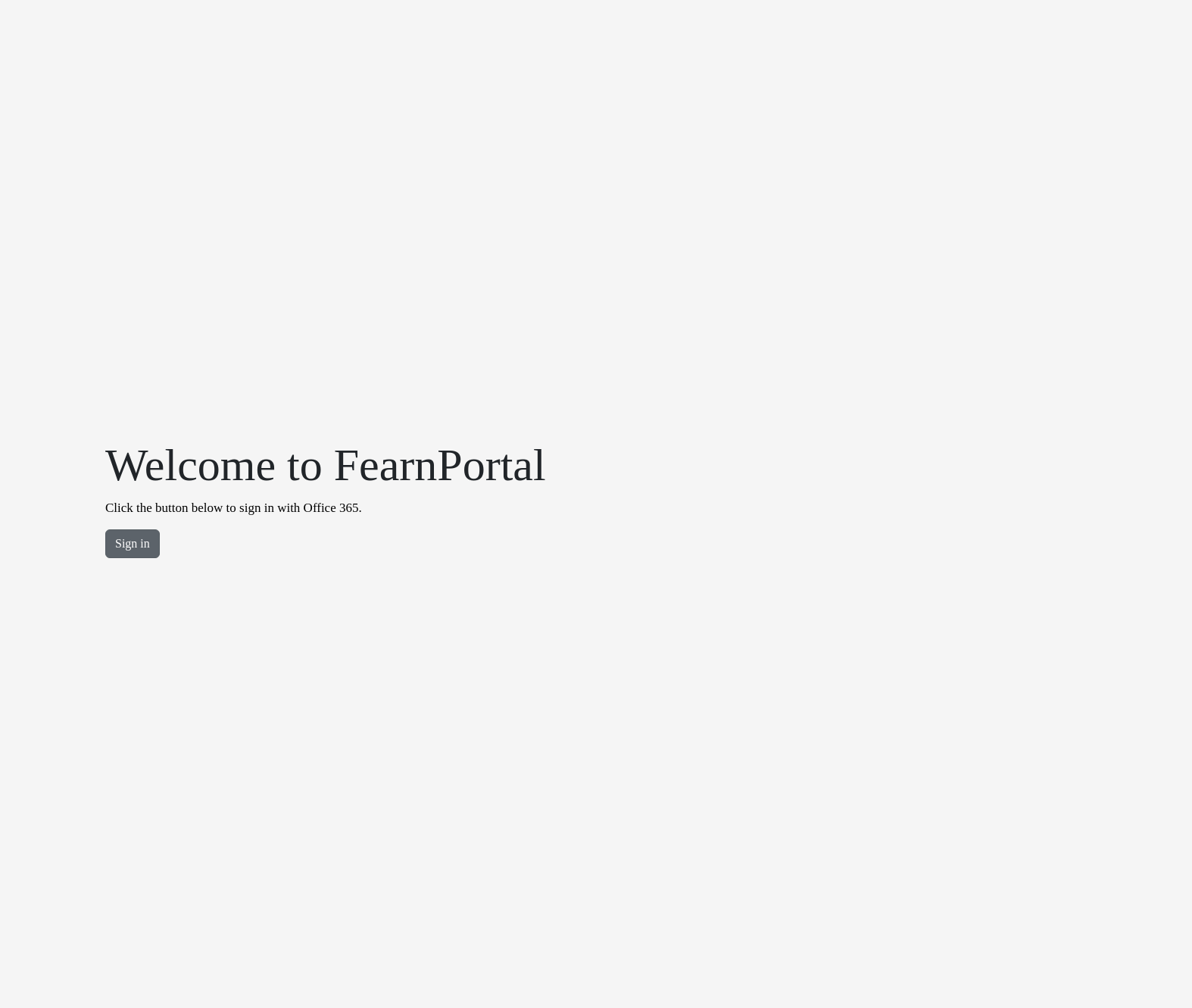
click at [146, 549] on button "Sign in" at bounding box center [133, 544] width 55 height 29
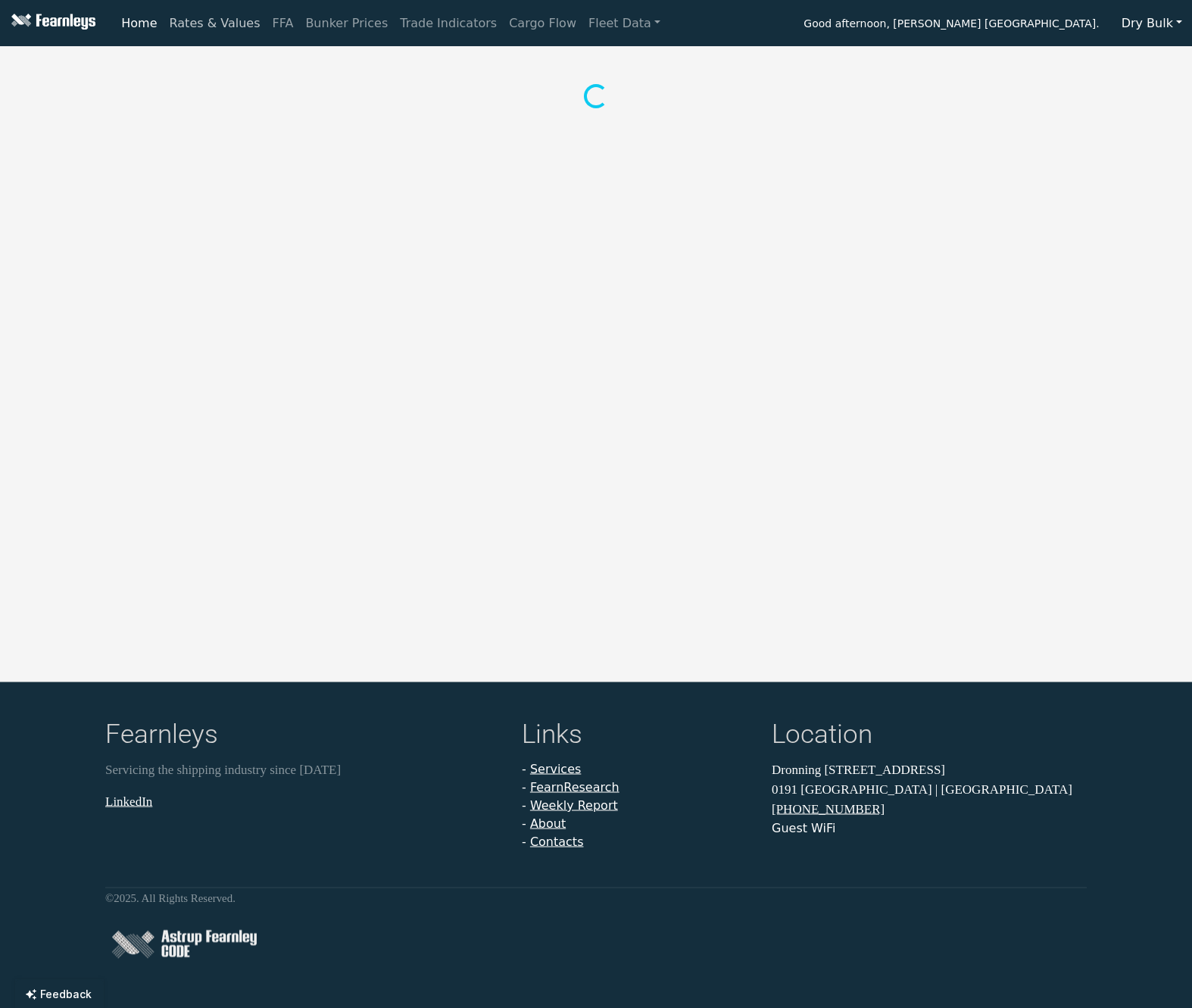
click at [244, 24] on link "Rates & Values" at bounding box center [215, 24] width 103 height 31
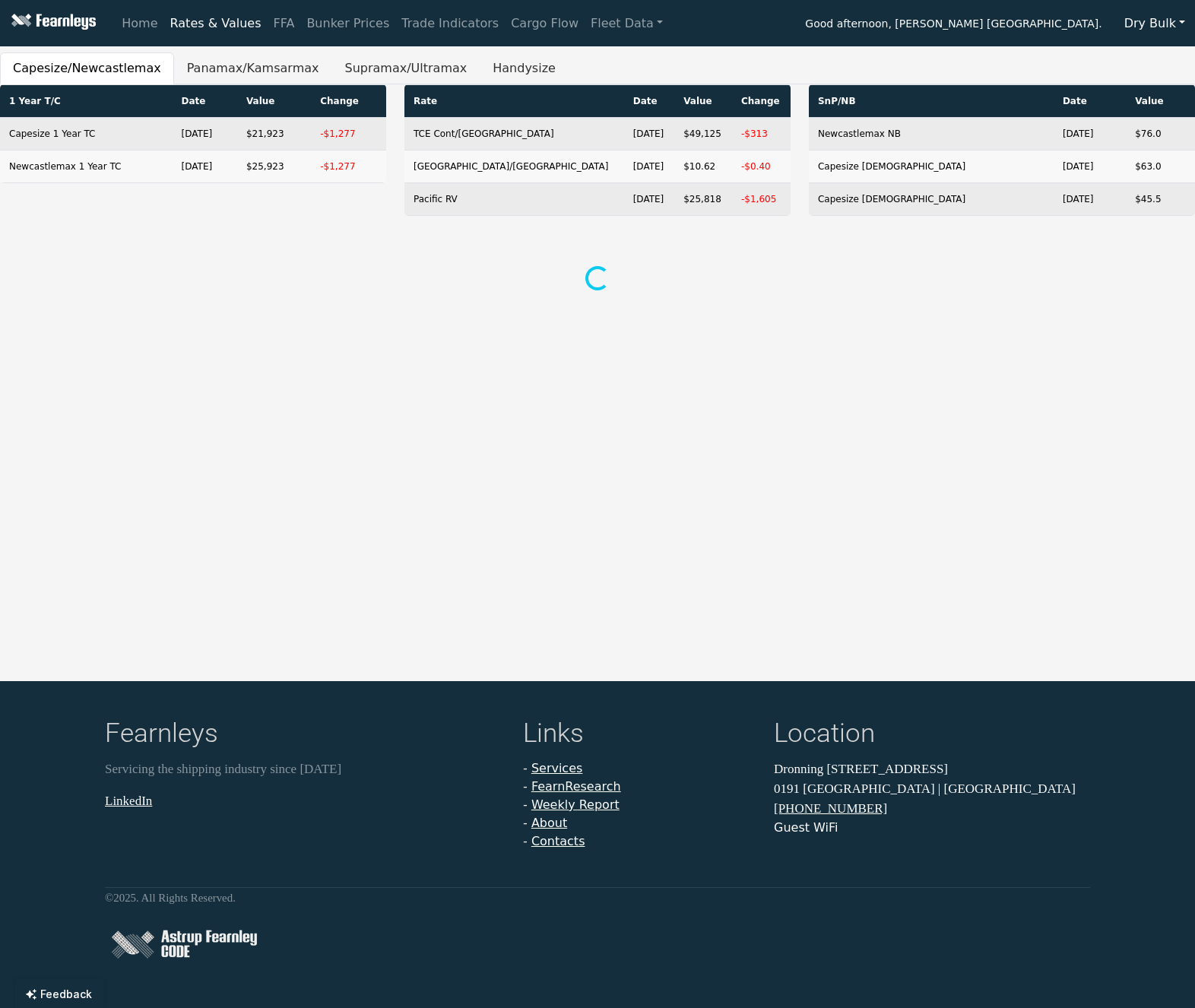
click at [756, 39] on nav "Home Rates & Values FFA Bunker Prices Trade Indicators Cargo Flow Fleet Data Go…" at bounding box center [598, 23] width 1195 height 46
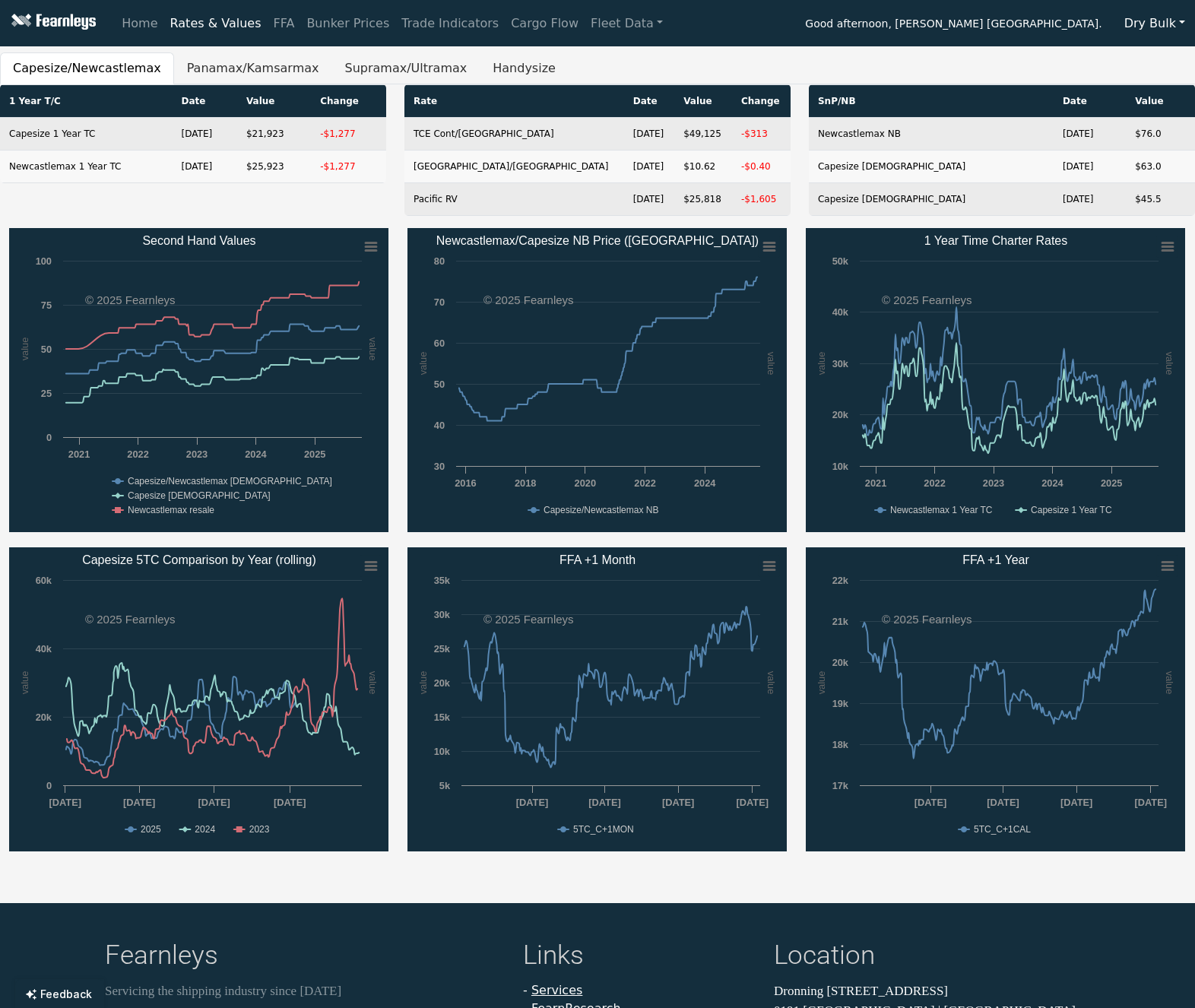
drag, startPoint x: 492, startPoint y: 908, endPoint x: 435, endPoint y: 854, distance: 78.5
click at [204, 831] on text "2024" at bounding box center [205, 829] width 21 height 10
click at [245, 833] on rect "Capesize 5TC Comparison by Year (rolling)" at bounding box center [199, 699] width 380 height 304
click at [250, 829] on text "2023" at bounding box center [260, 829] width 21 height 10
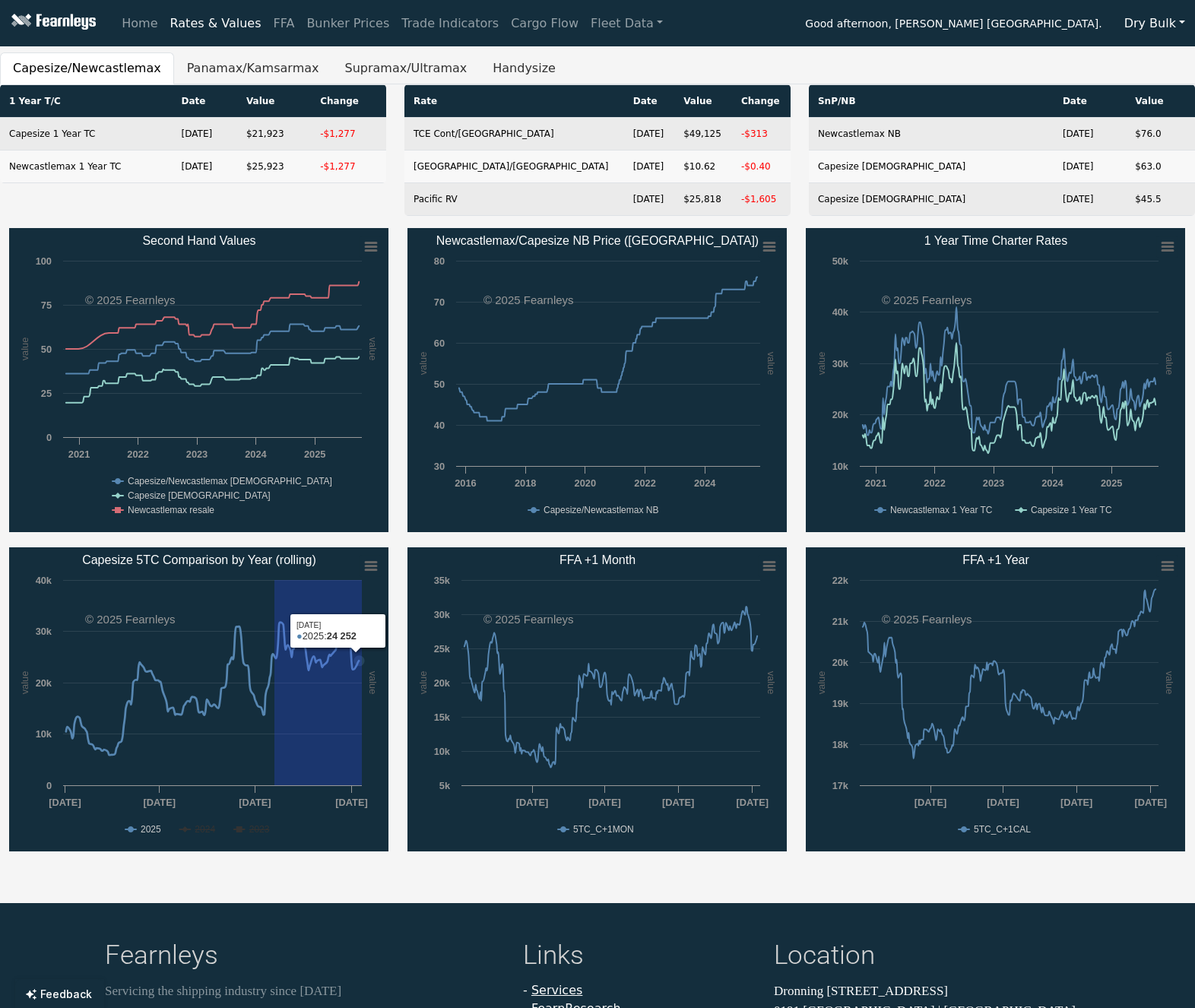
drag, startPoint x: 277, startPoint y: 716, endPoint x: 392, endPoint y: 728, distance: 115.6
click at [392, 728] on div "Created with Highcharts 11.4.8 value value Chart context menu Capesize 5TC Comp…" at bounding box center [199, 699] width 398 height 304
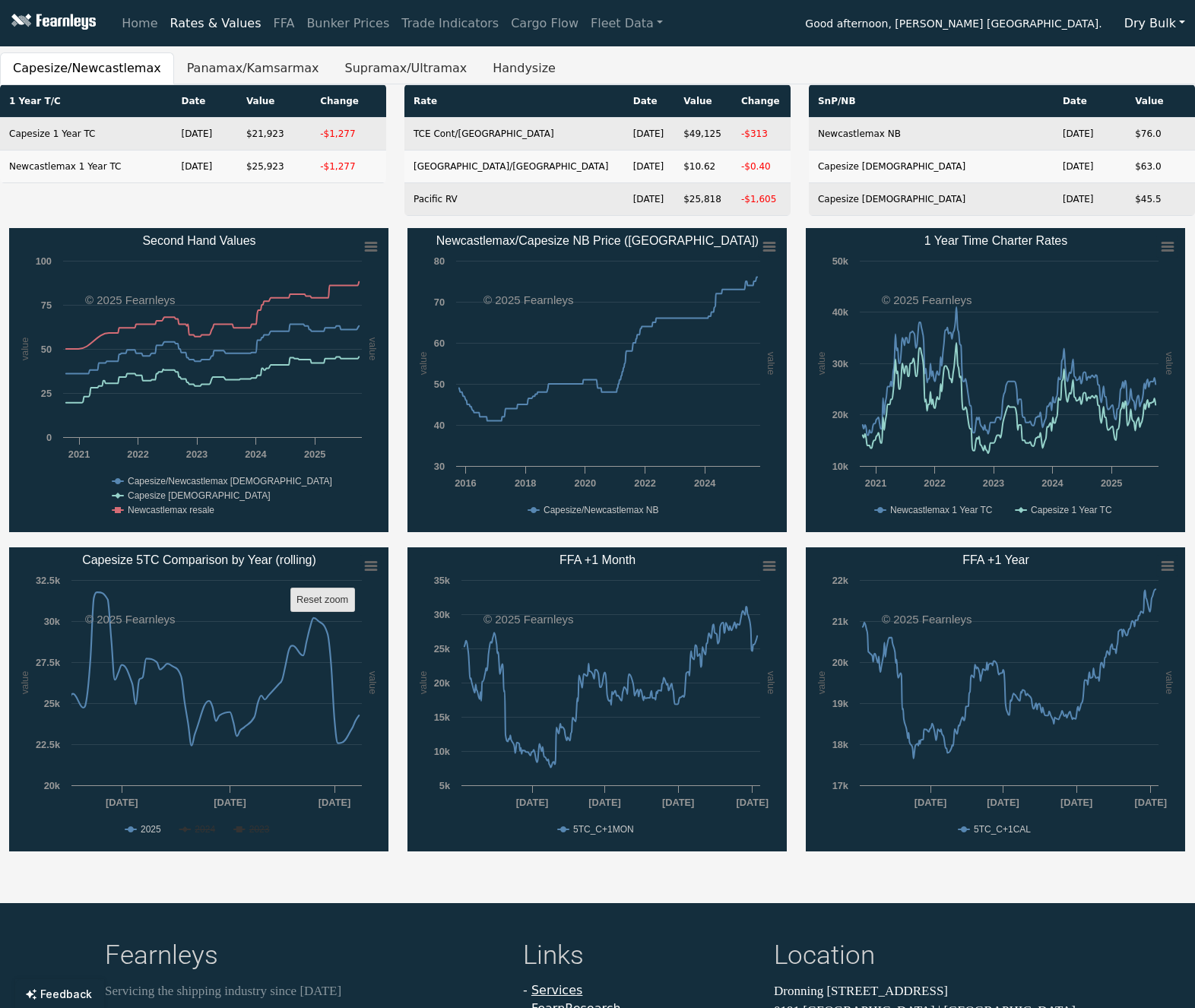
click at [334, 601] on text "Reset zoom" at bounding box center [322, 598] width 51 height 11
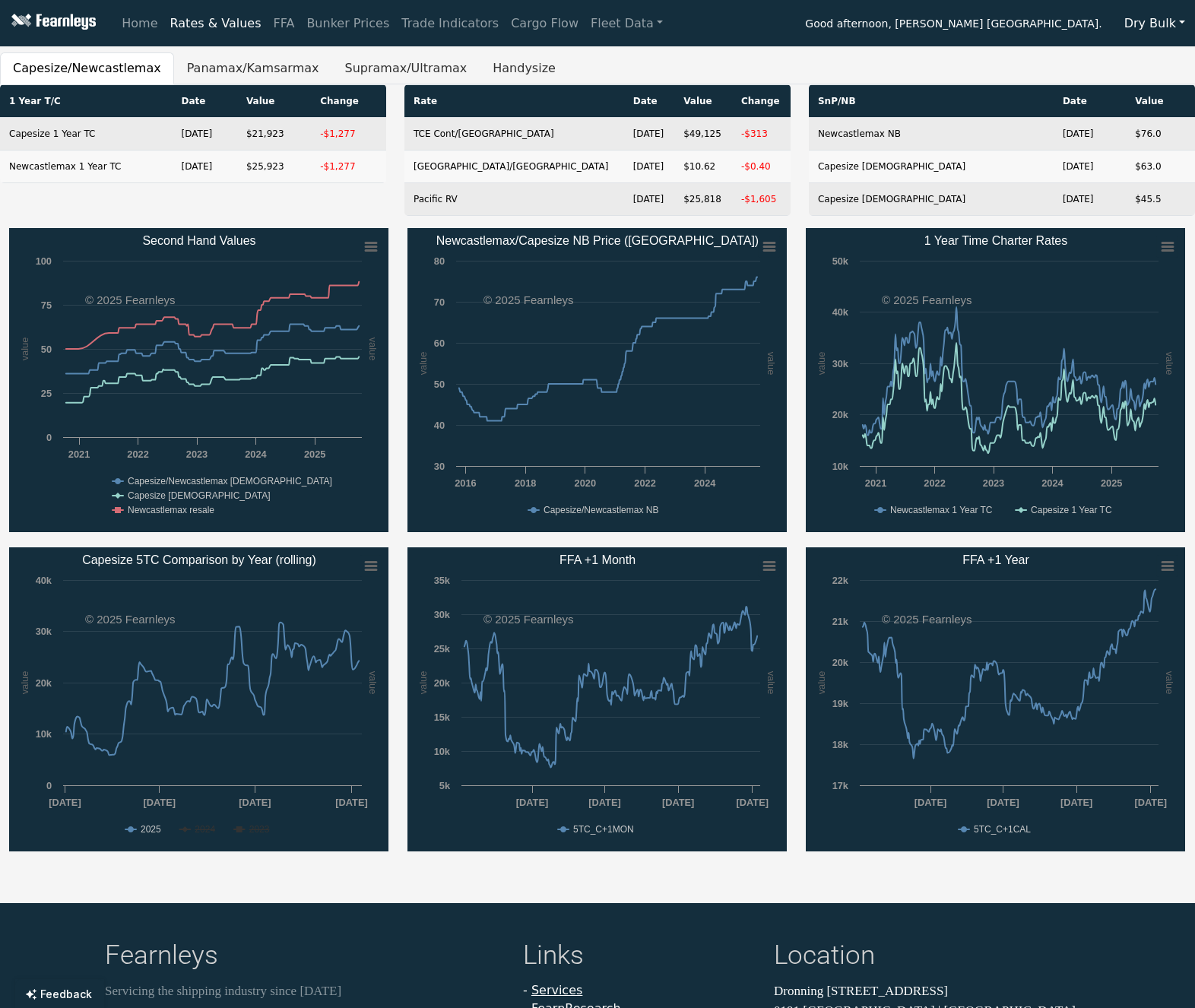
click at [202, 832] on text "2024" at bounding box center [205, 829] width 21 height 10
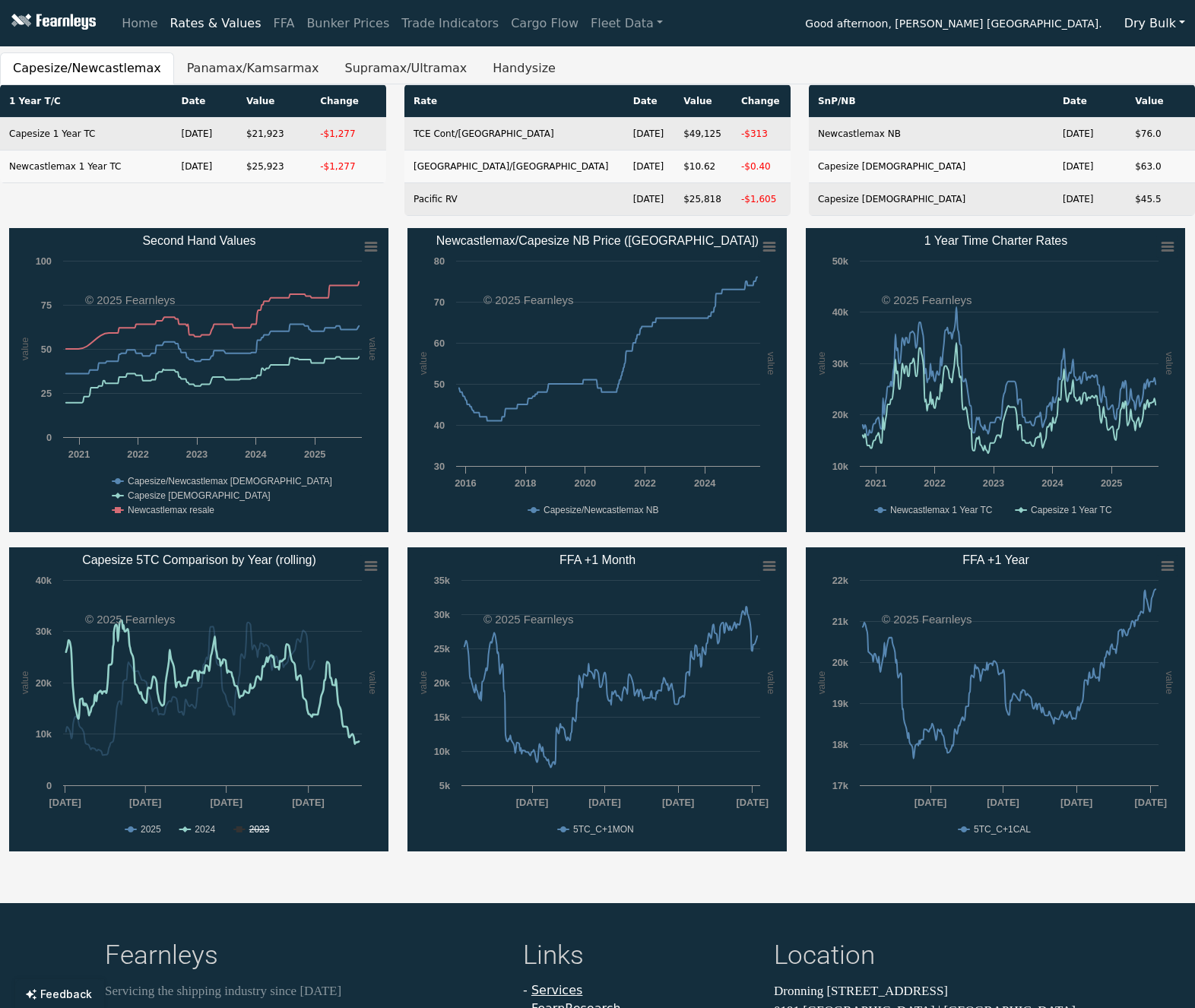
click at [244, 832] on rect "Capesize 5TC Comparison by Year (rolling)" at bounding box center [199, 699] width 380 height 304
click at [257, 830] on text "2023" at bounding box center [260, 829] width 21 height 10
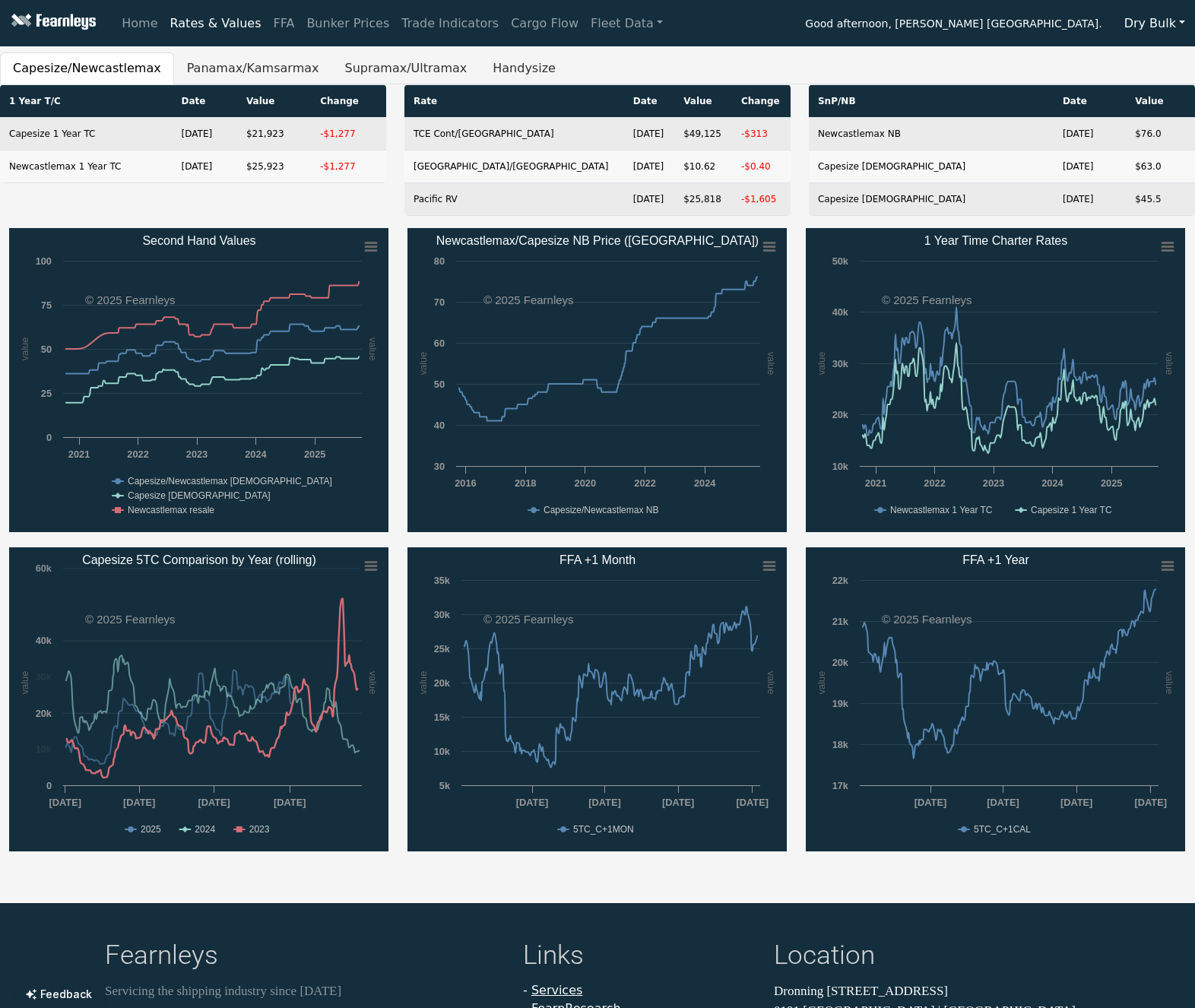
click at [297, 864] on div "Created with Highcharts 11.4.8 value value Chart context menu Second Hand Value…" at bounding box center [598, 547] width 1195 height 639
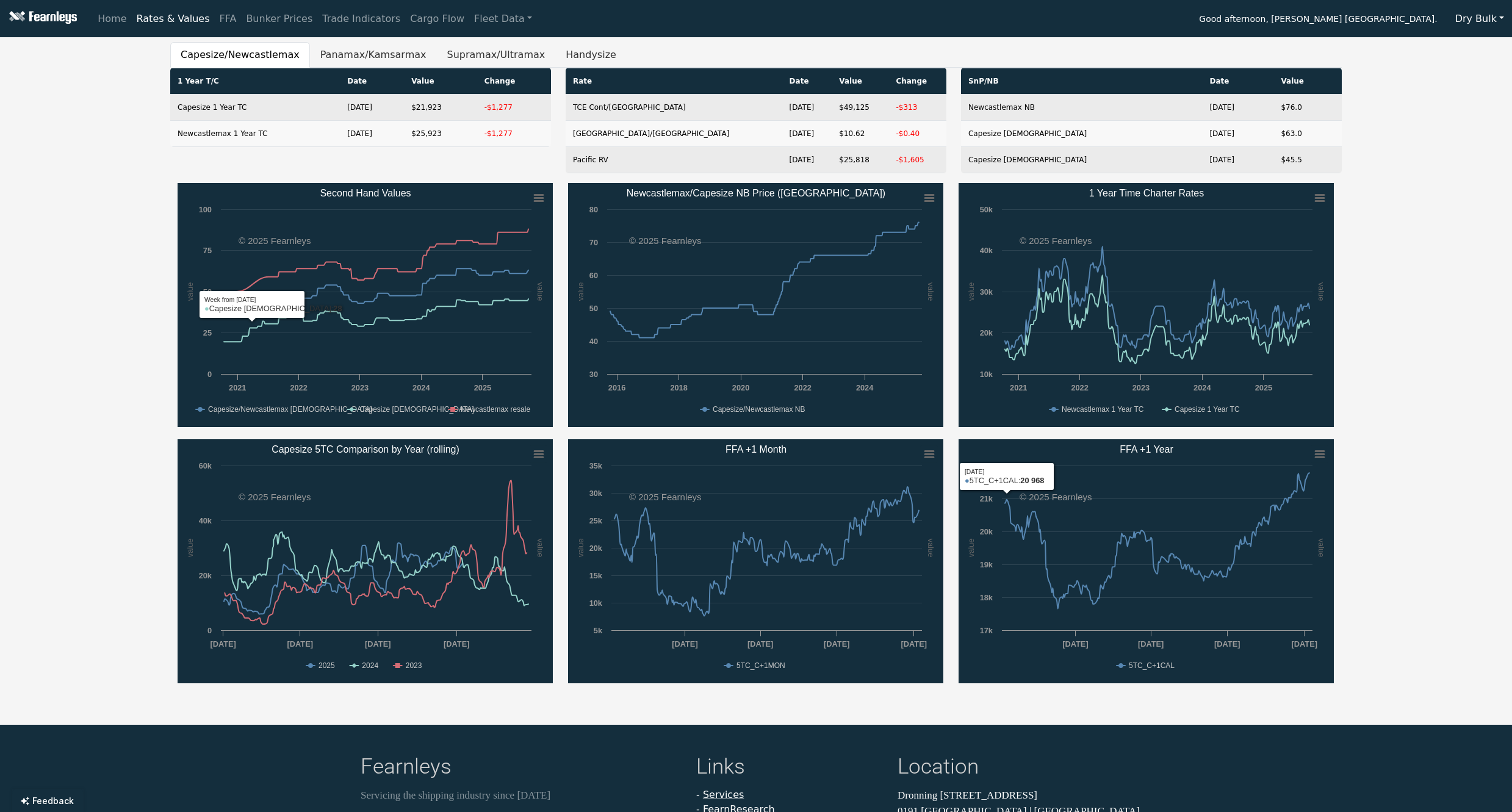
drag, startPoint x: 78, startPoint y: 289, endPoint x: 84, endPoint y: 289, distance: 6.0
click at [80, 288] on div "Capesize/Newcastlemax Panamax/Kamsarmax Supramax/Ultramax Handysize 1 Year T/C …" at bounding box center [756, 369] width 1512 height 653
